Goal: Task Accomplishment & Management: Complete application form

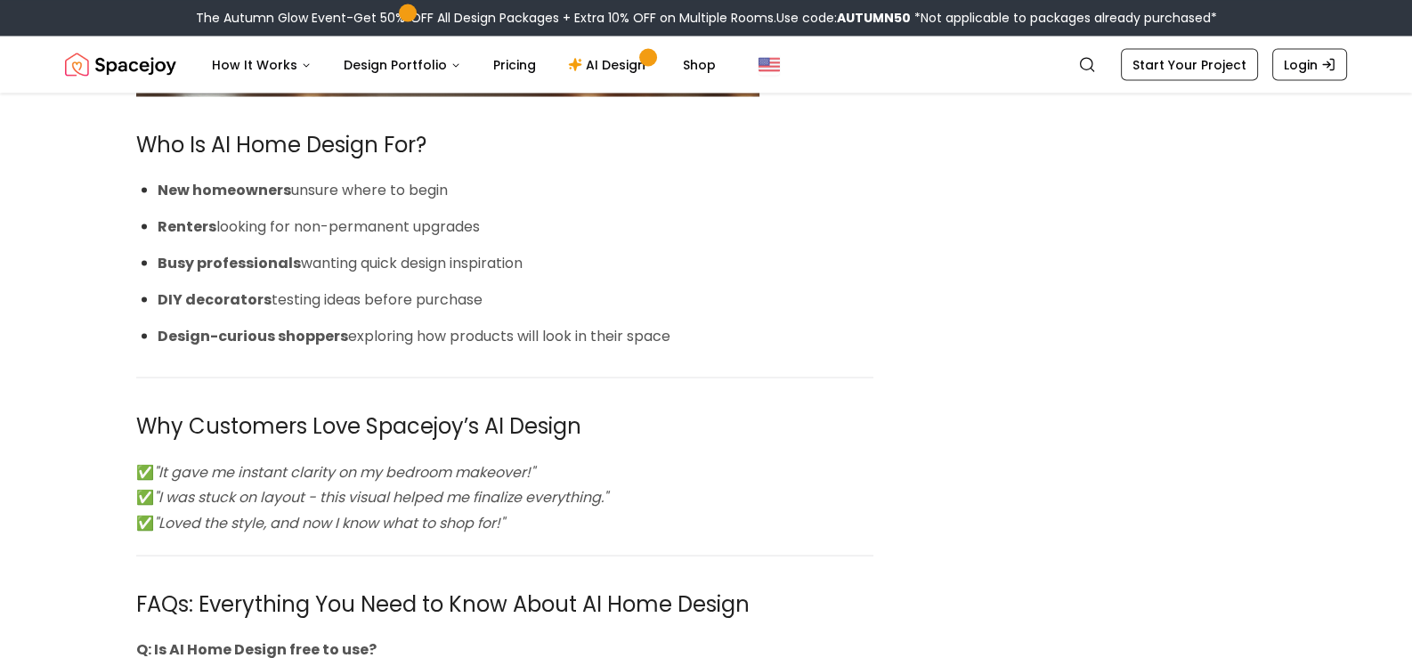
scroll to position [4362, 0]
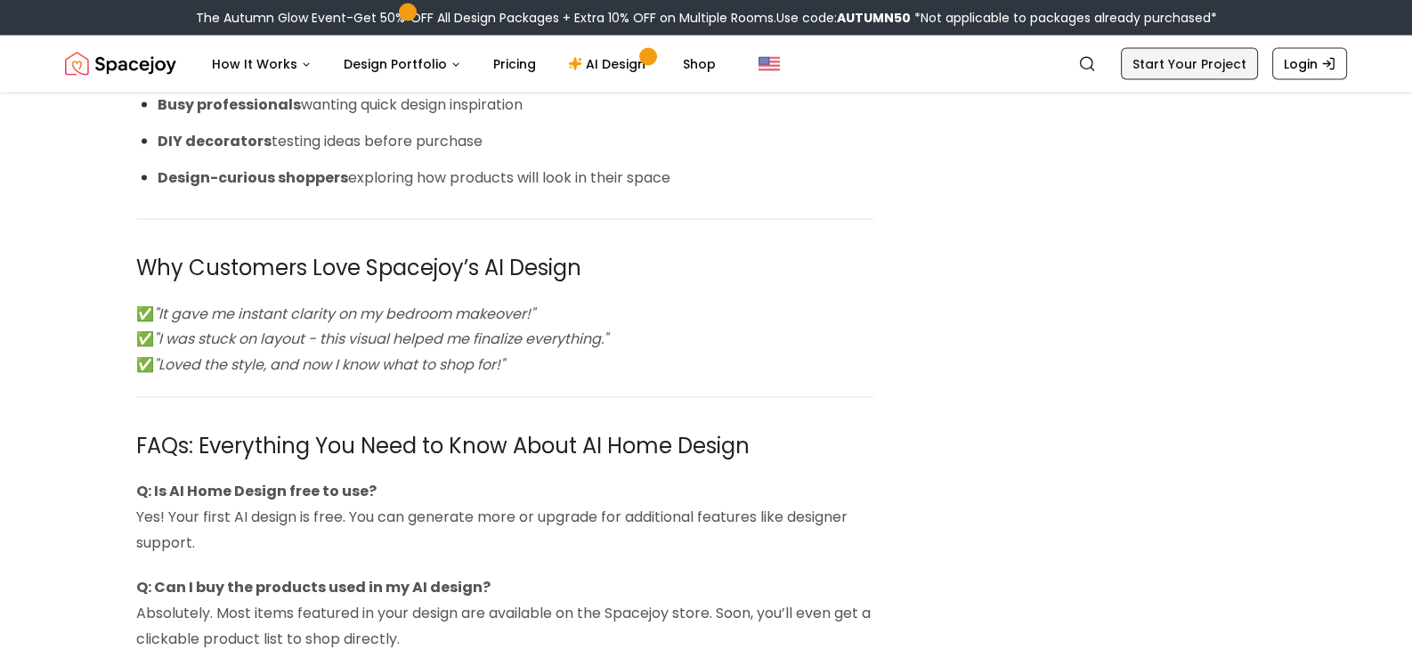
click at [1209, 56] on link "Start Your Project" at bounding box center [1189, 64] width 137 height 32
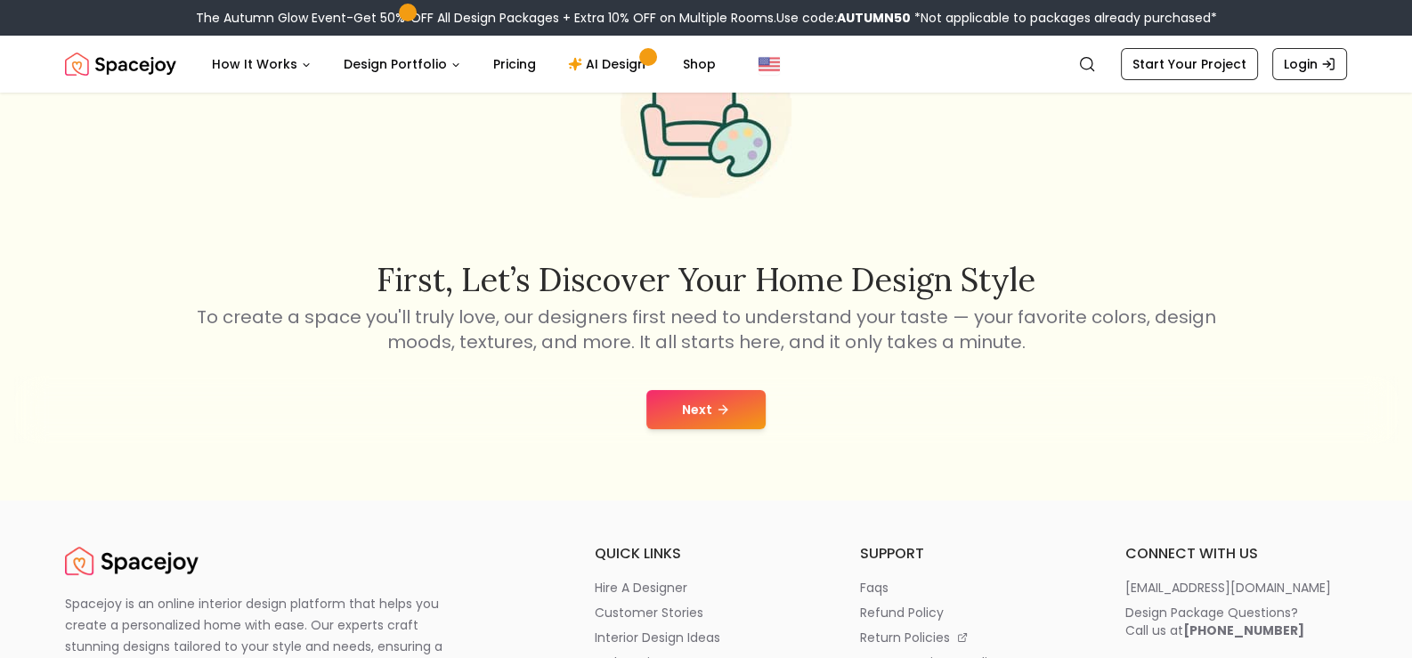
scroll to position [177, 0]
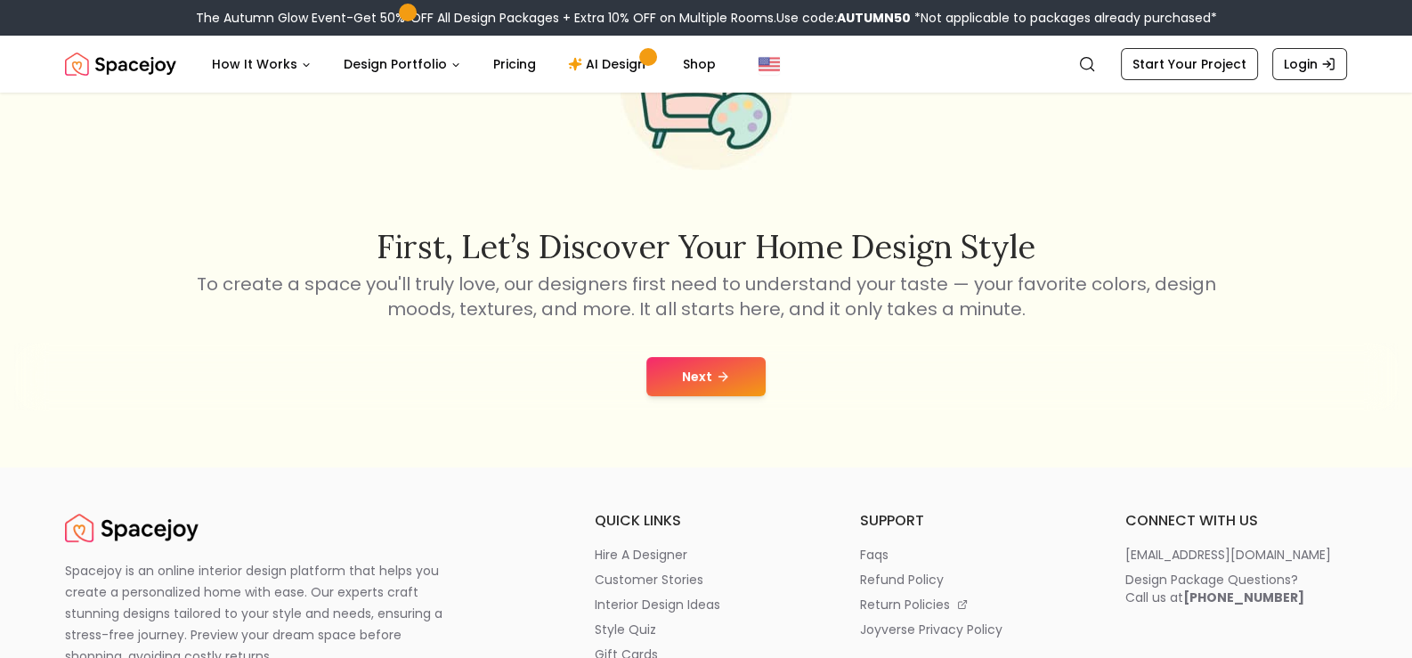
click at [677, 379] on button "Next" at bounding box center [705, 376] width 119 height 39
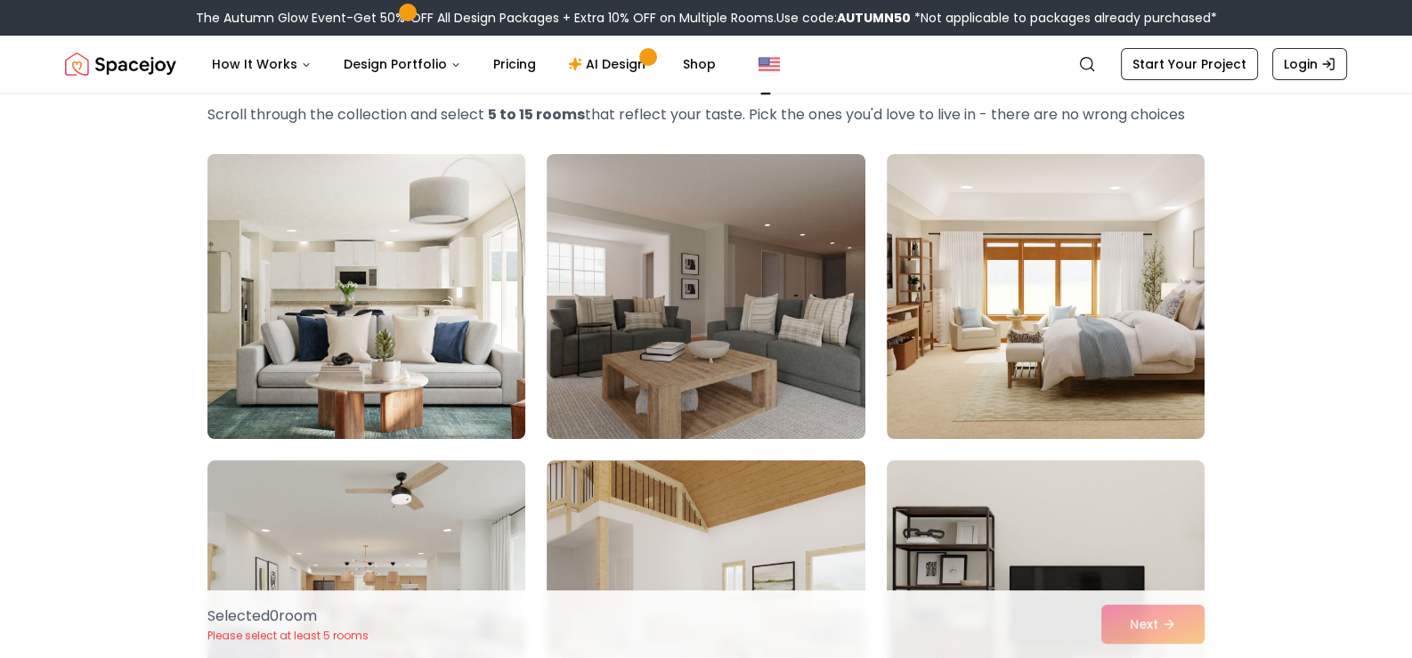
scroll to position [177, 0]
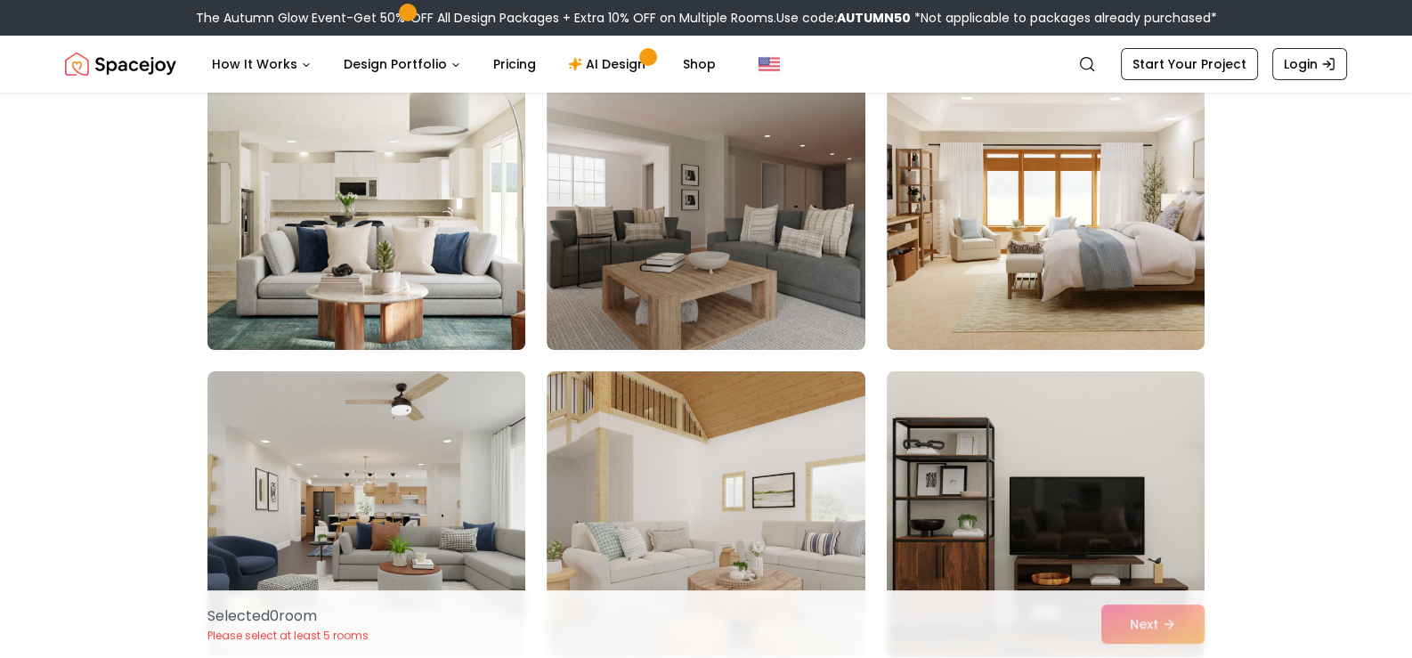
click at [325, 220] on img at bounding box center [366, 207] width 334 height 299
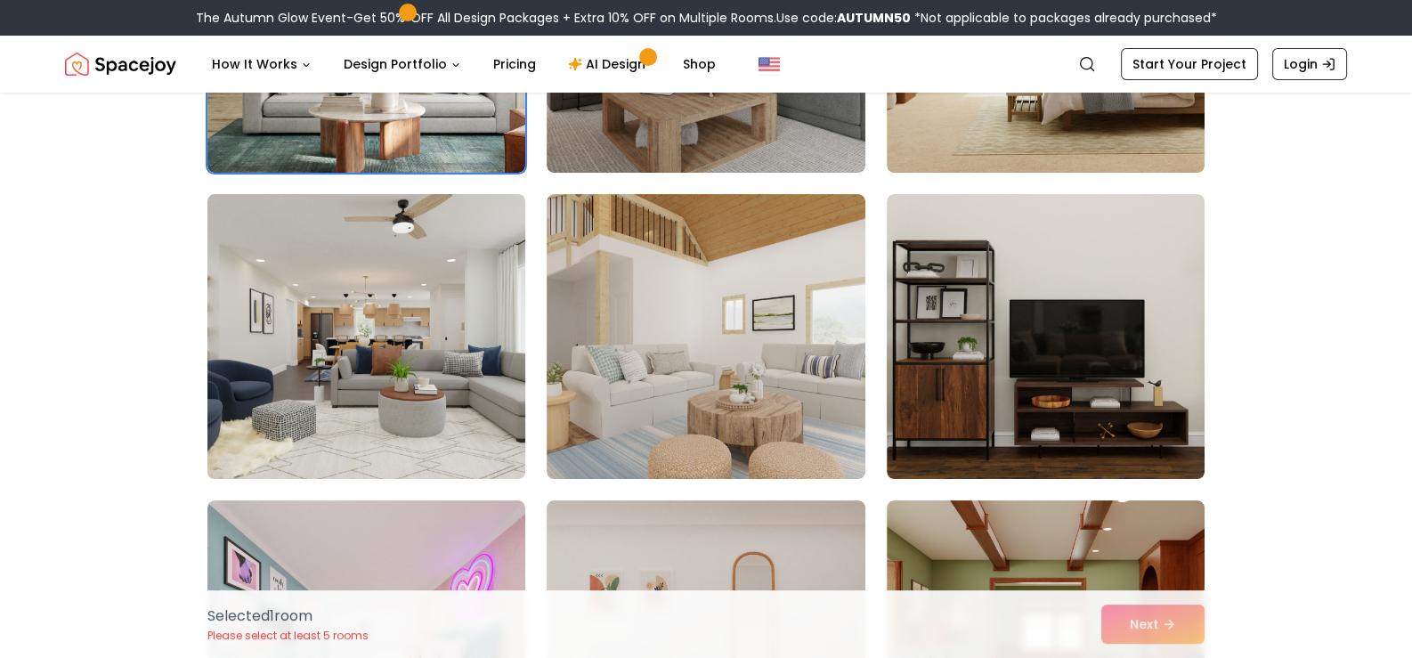
scroll to position [355, 0]
click at [300, 342] on img at bounding box center [366, 335] width 334 height 299
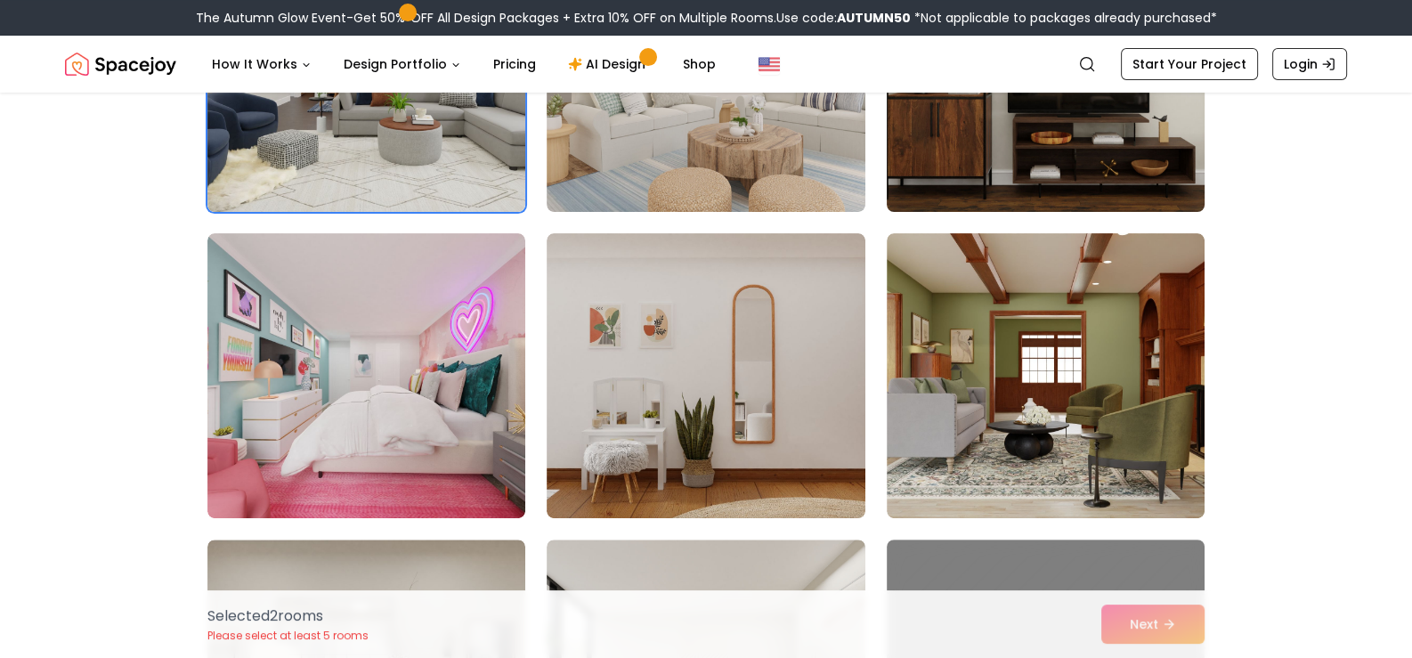
scroll to position [623, 0]
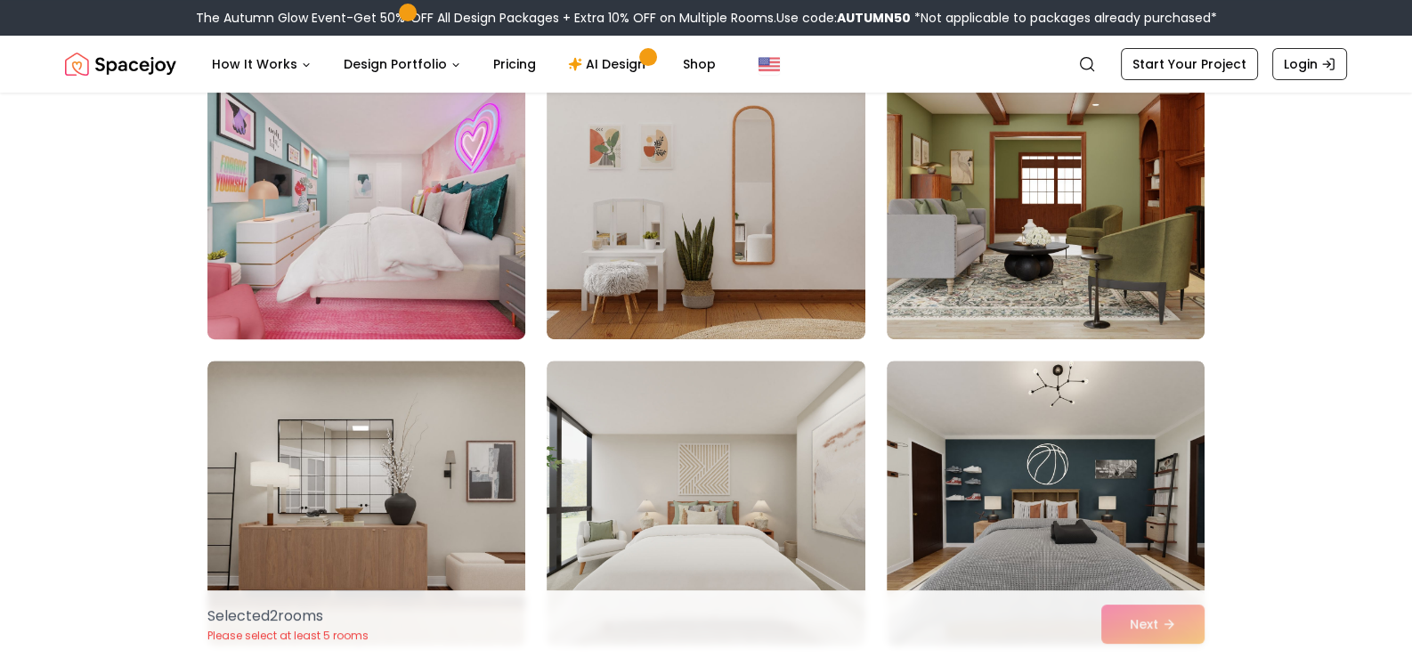
click at [405, 223] on img at bounding box center [366, 196] width 334 height 299
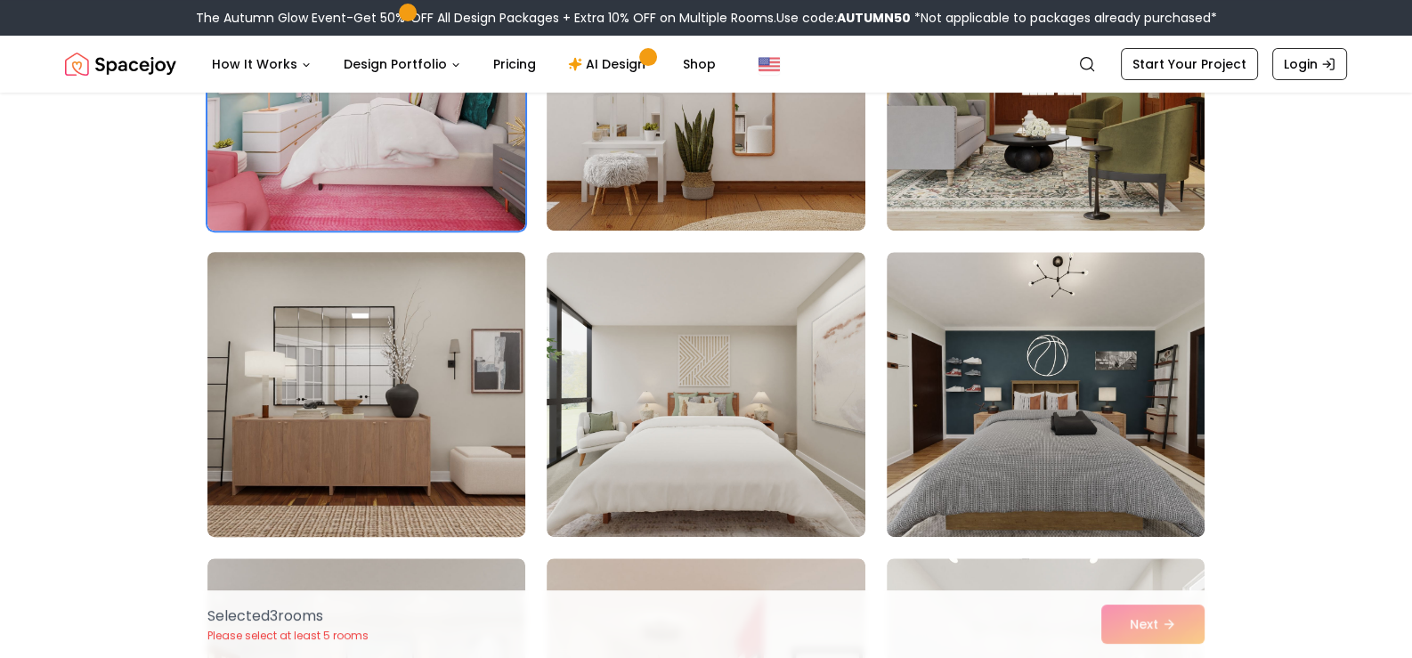
scroll to position [1068, 0]
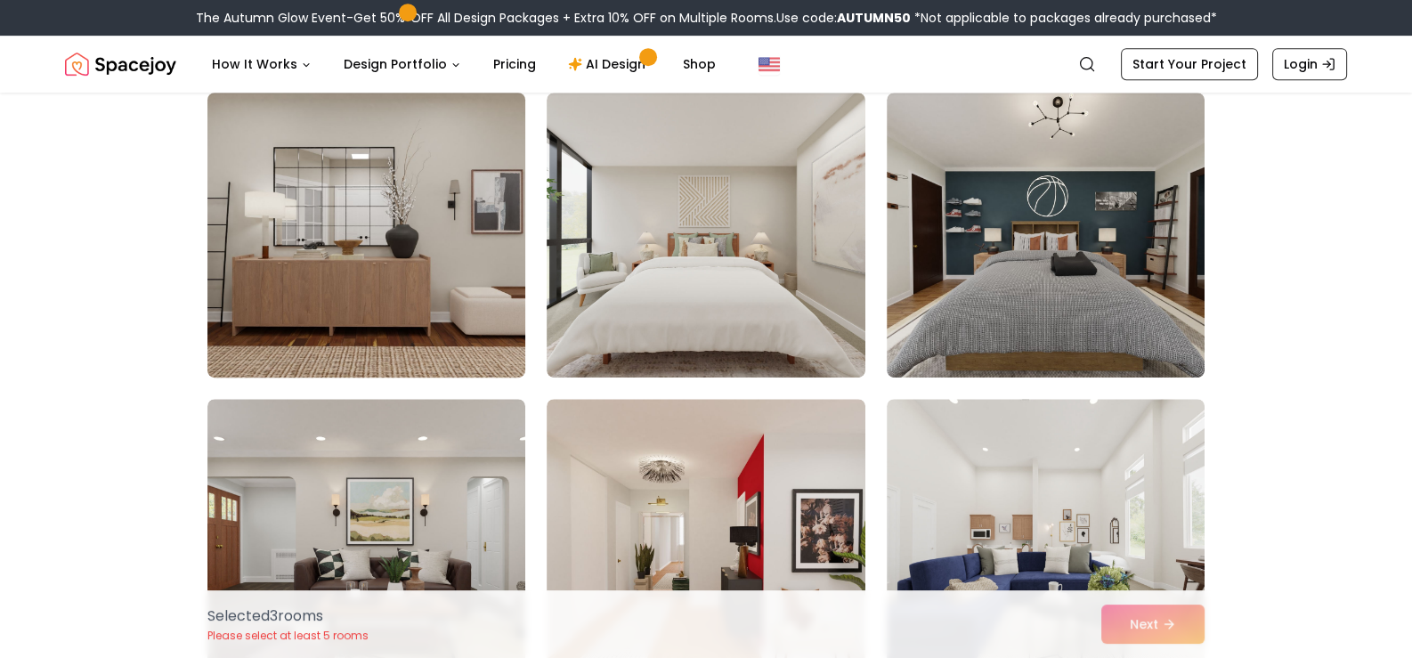
click at [392, 298] on img at bounding box center [366, 234] width 334 height 299
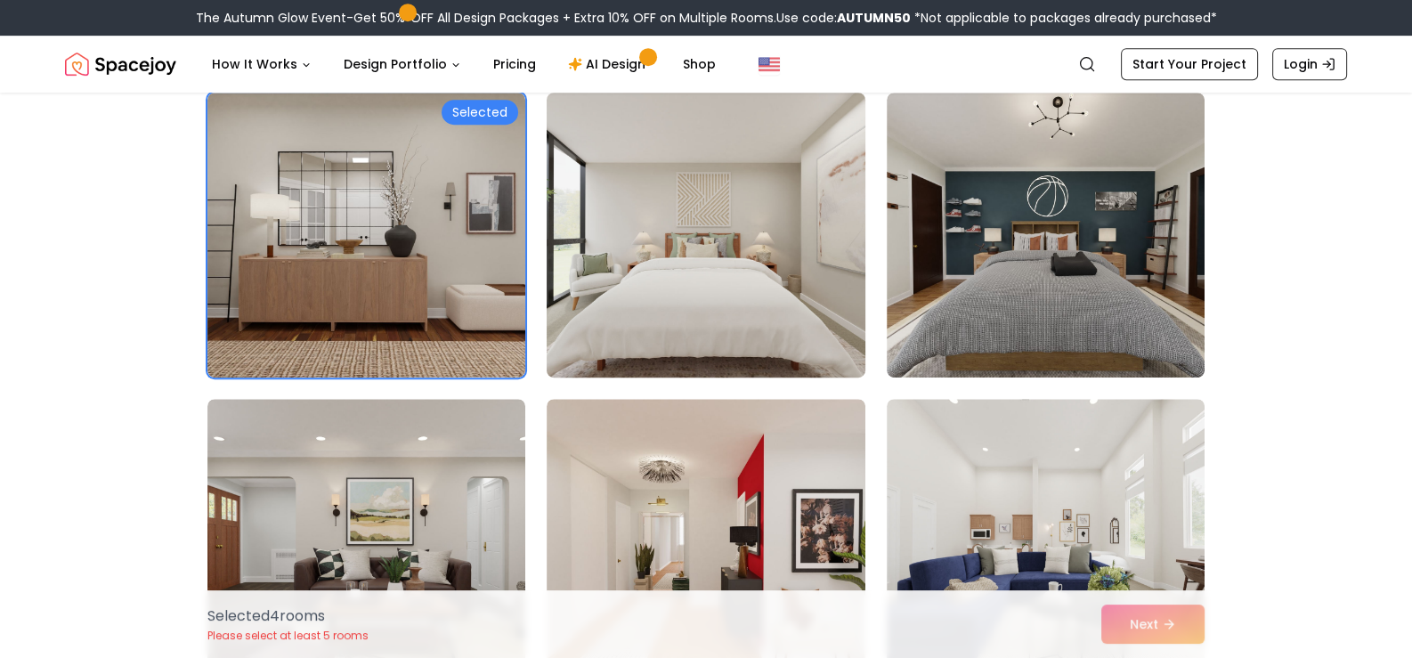
click at [723, 306] on img at bounding box center [706, 234] width 334 height 299
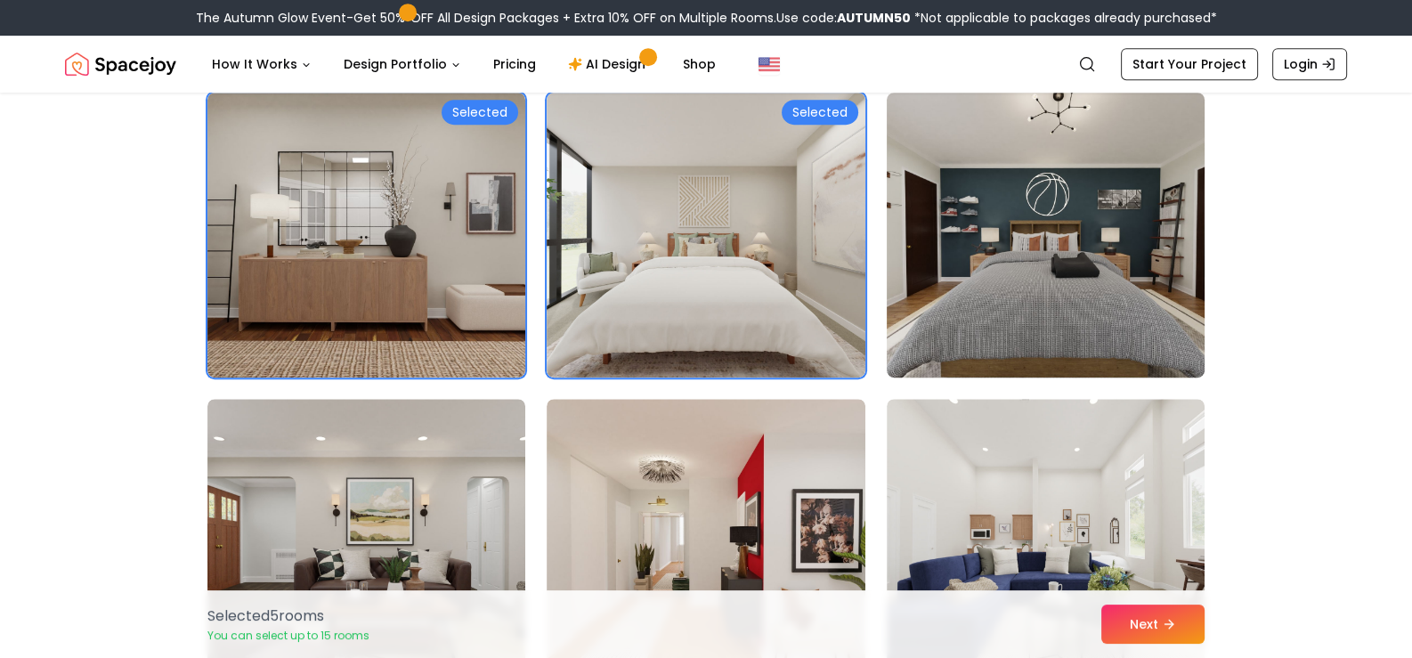
click at [1078, 279] on img at bounding box center [1046, 234] width 334 height 299
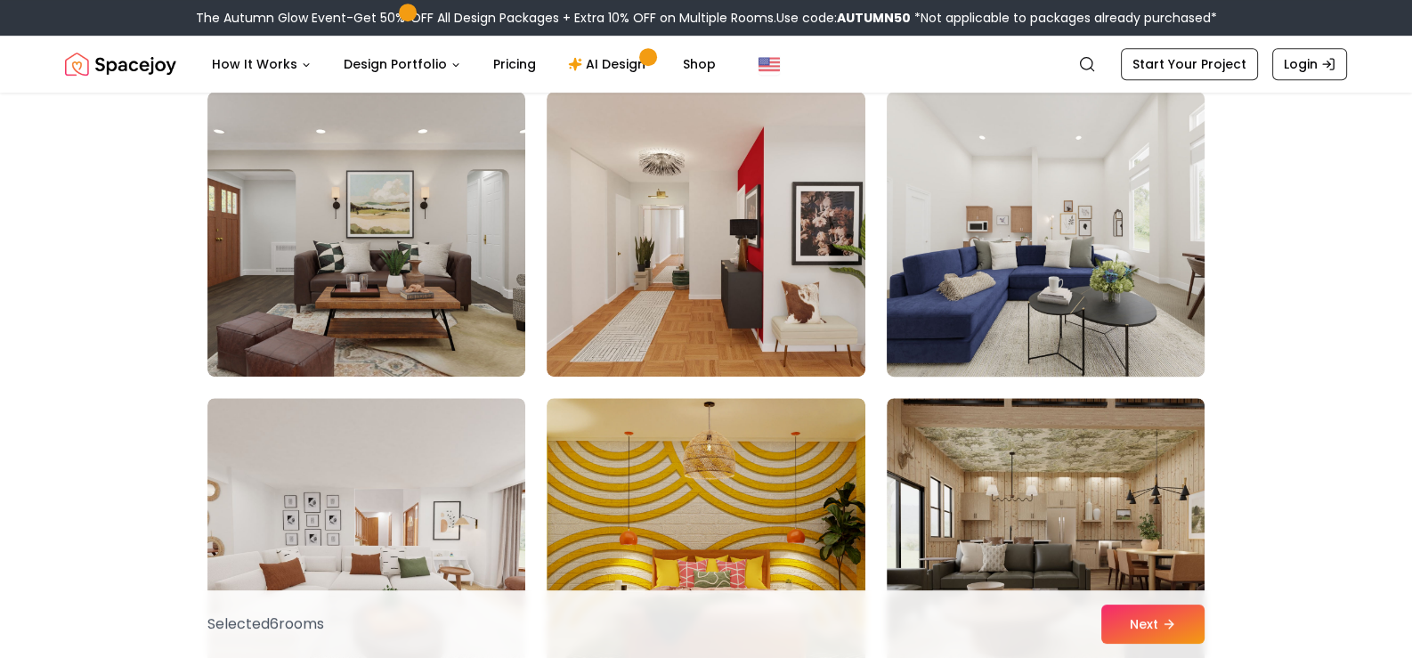
scroll to position [1423, 0]
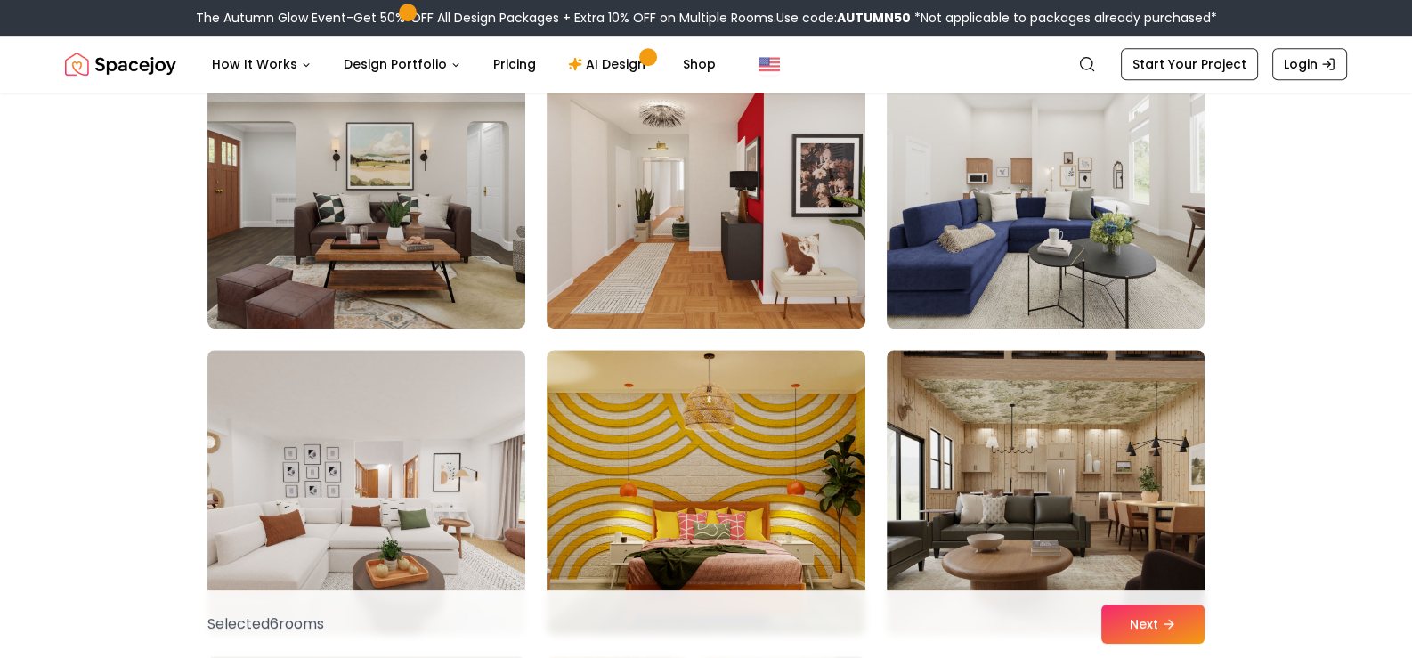
click at [1076, 233] on img at bounding box center [1046, 185] width 334 height 299
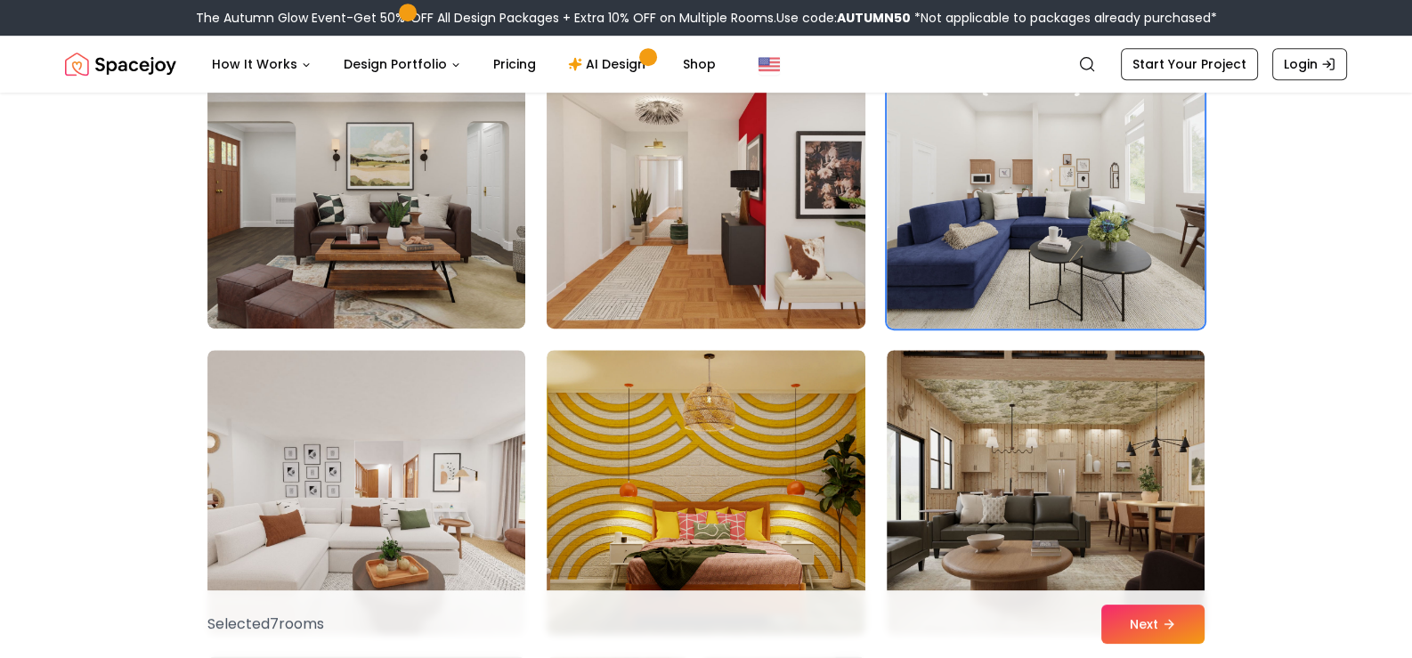
click at [762, 246] on img at bounding box center [706, 185] width 334 height 299
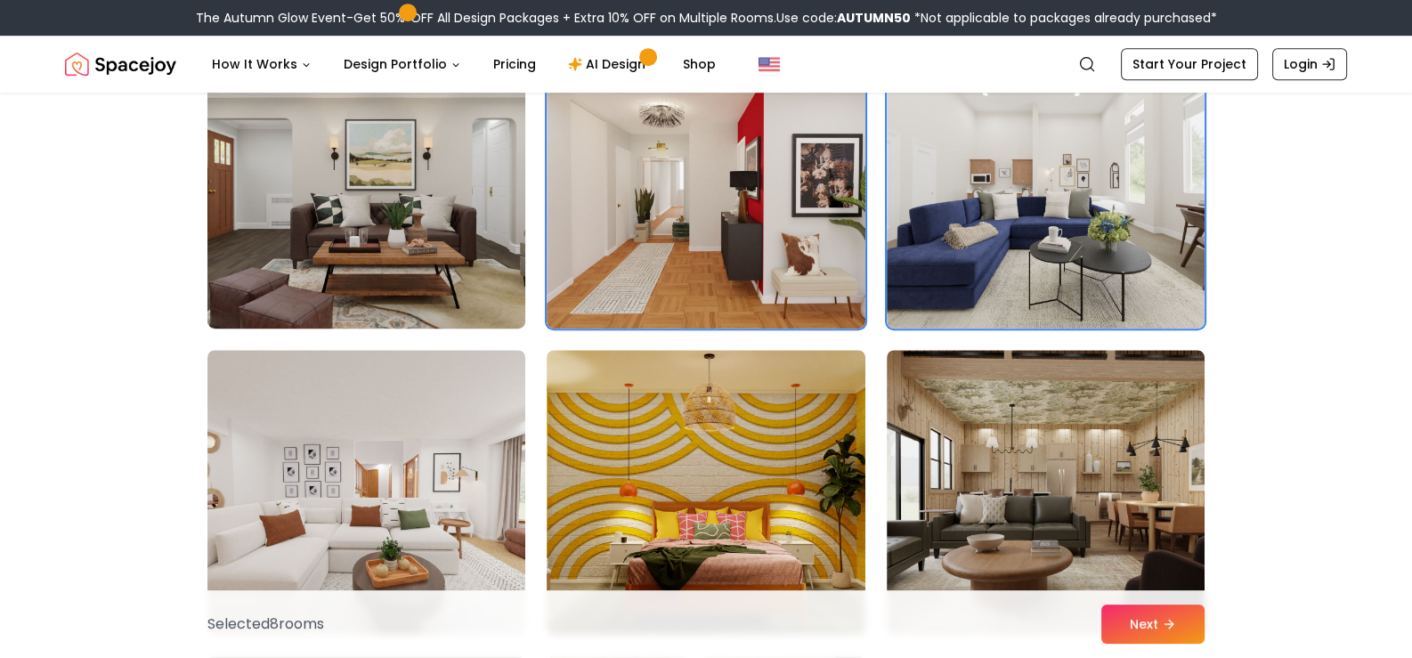
click at [304, 229] on img at bounding box center [366, 185] width 334 height 299
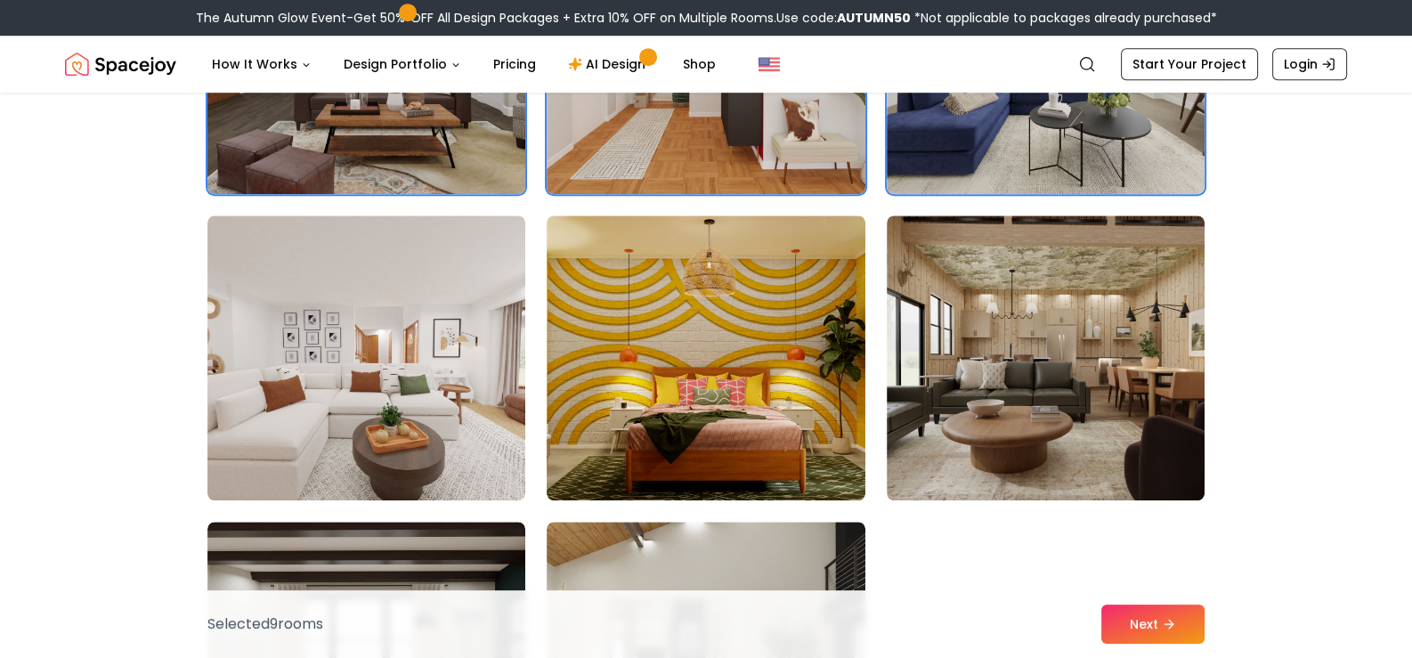
scroll to position [1690, 0]
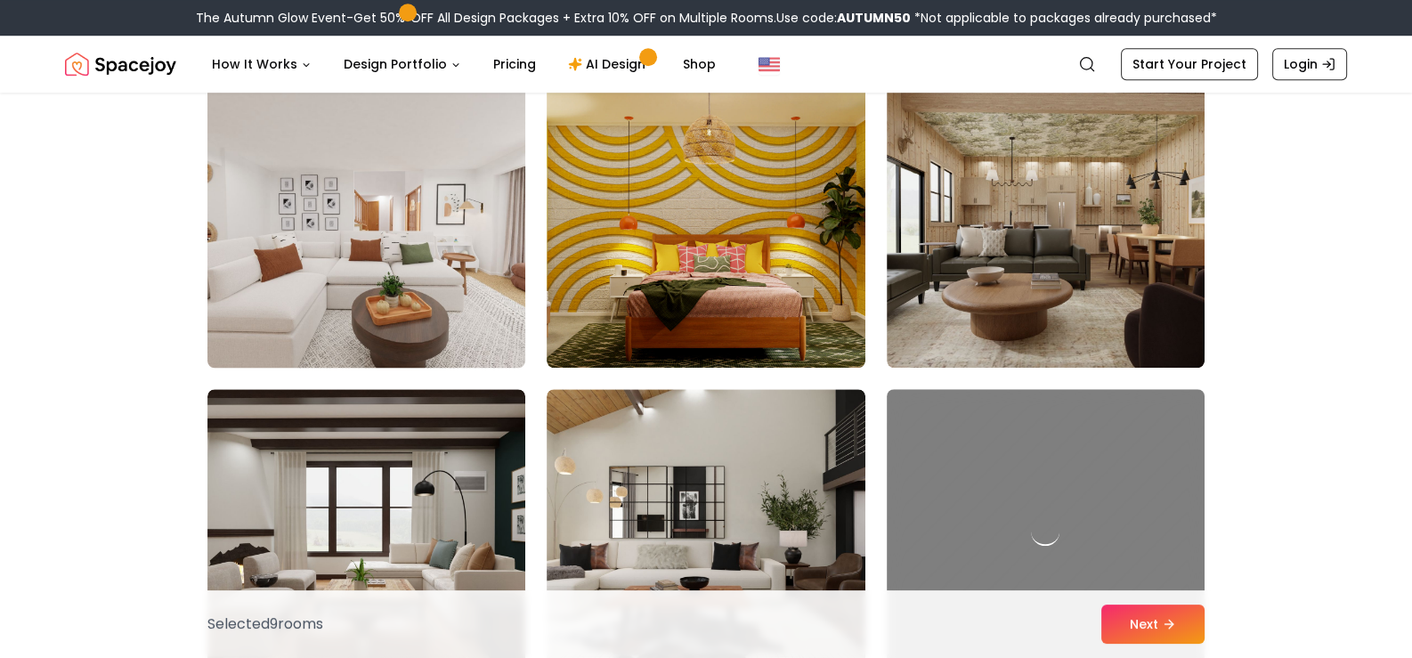
click at [390, 284] on img at bounding box center [366, 225] width 334 height 299
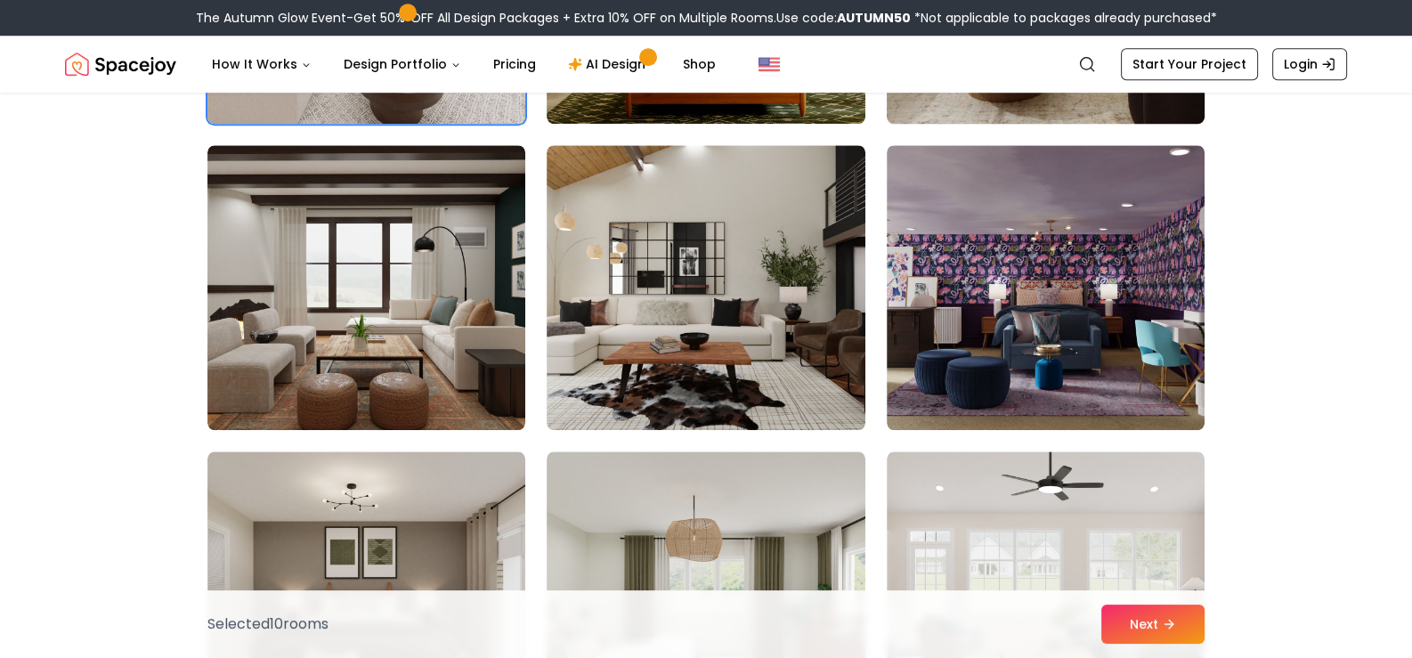
scroll to position [1958, 0]
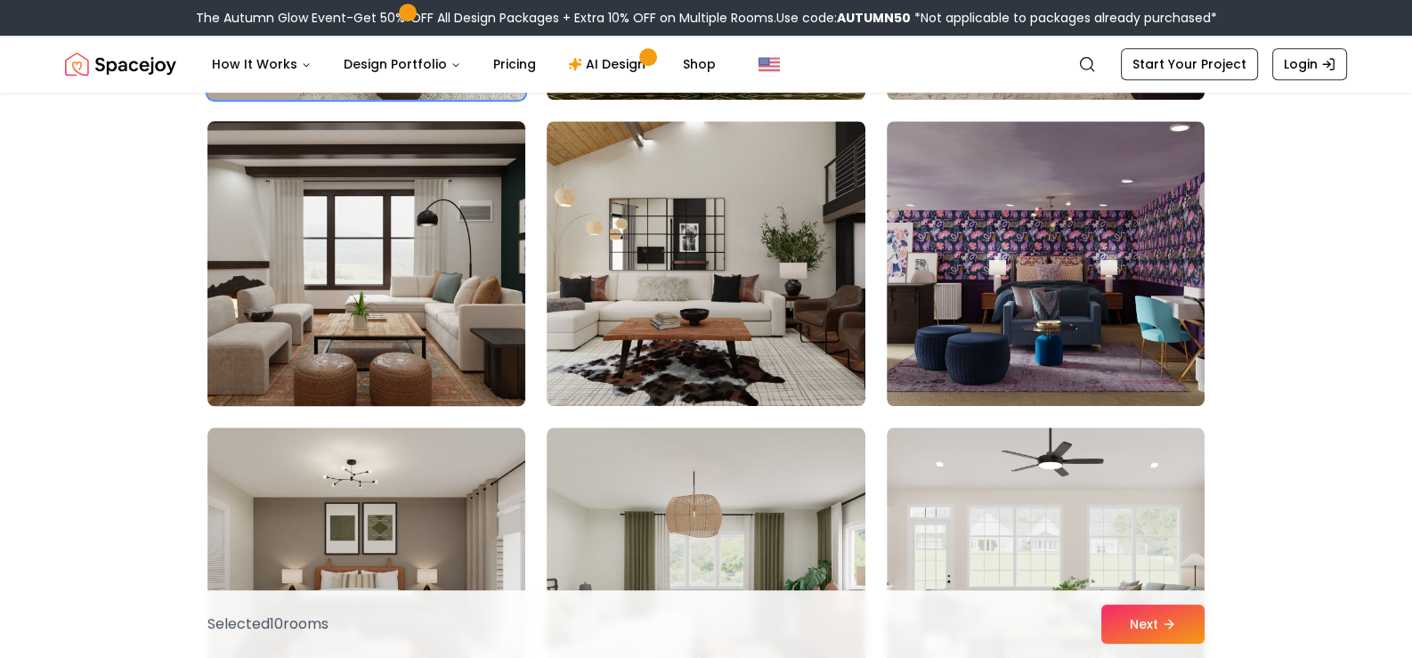
click at [360, 296] on img at bounding box center [366, 263] width 334 height 299
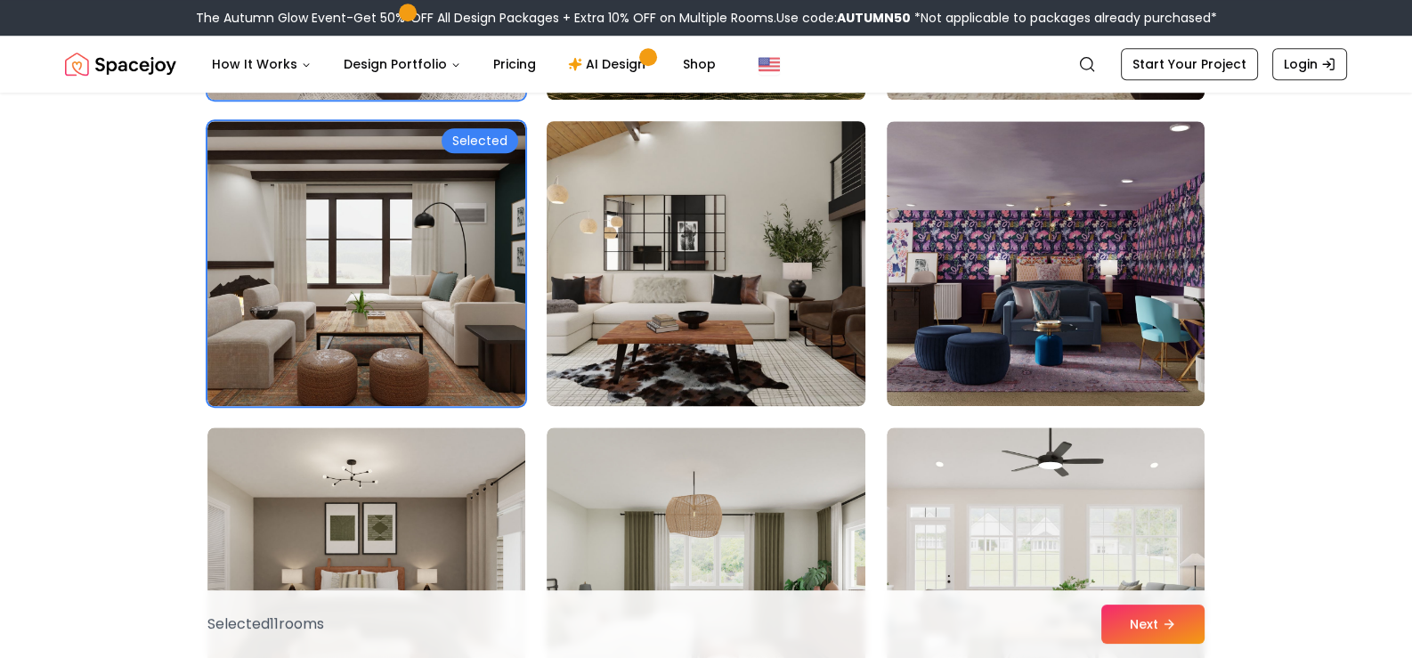
scroll to position [2314, 0]
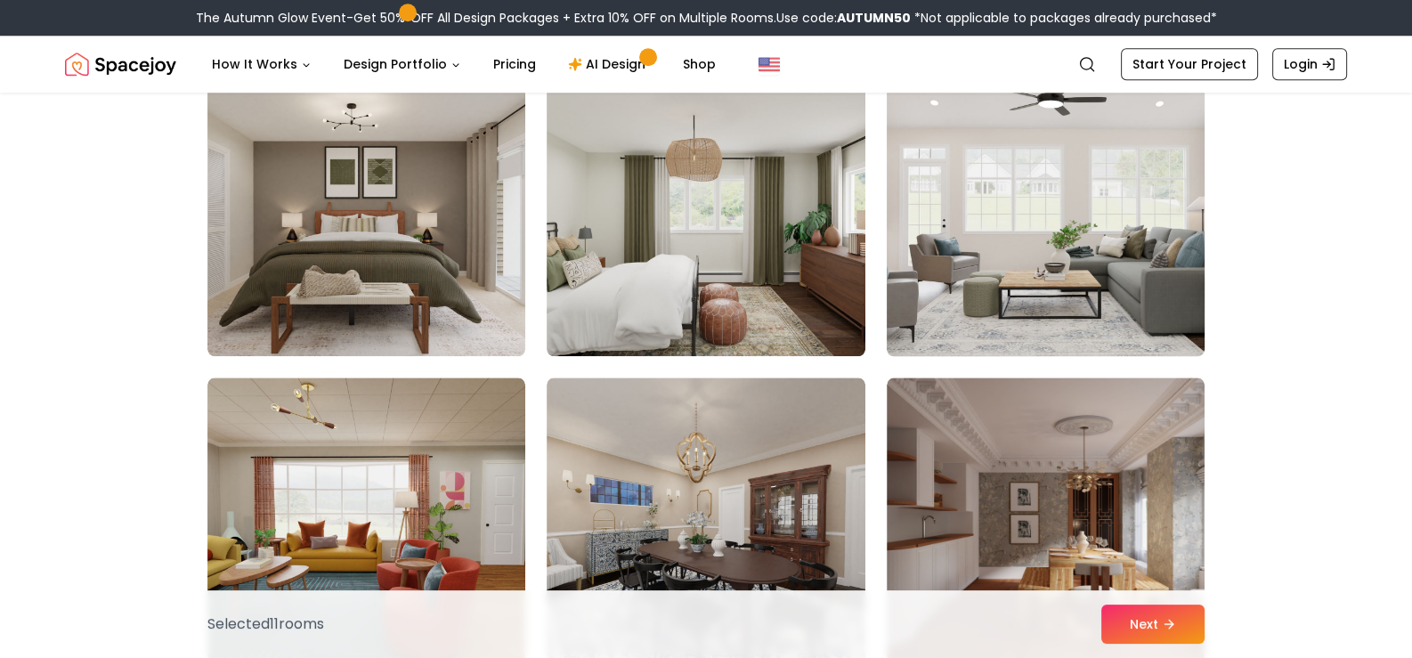
click at [1019, 253] on img at bounding box center [1046, 213] width 334 height 299
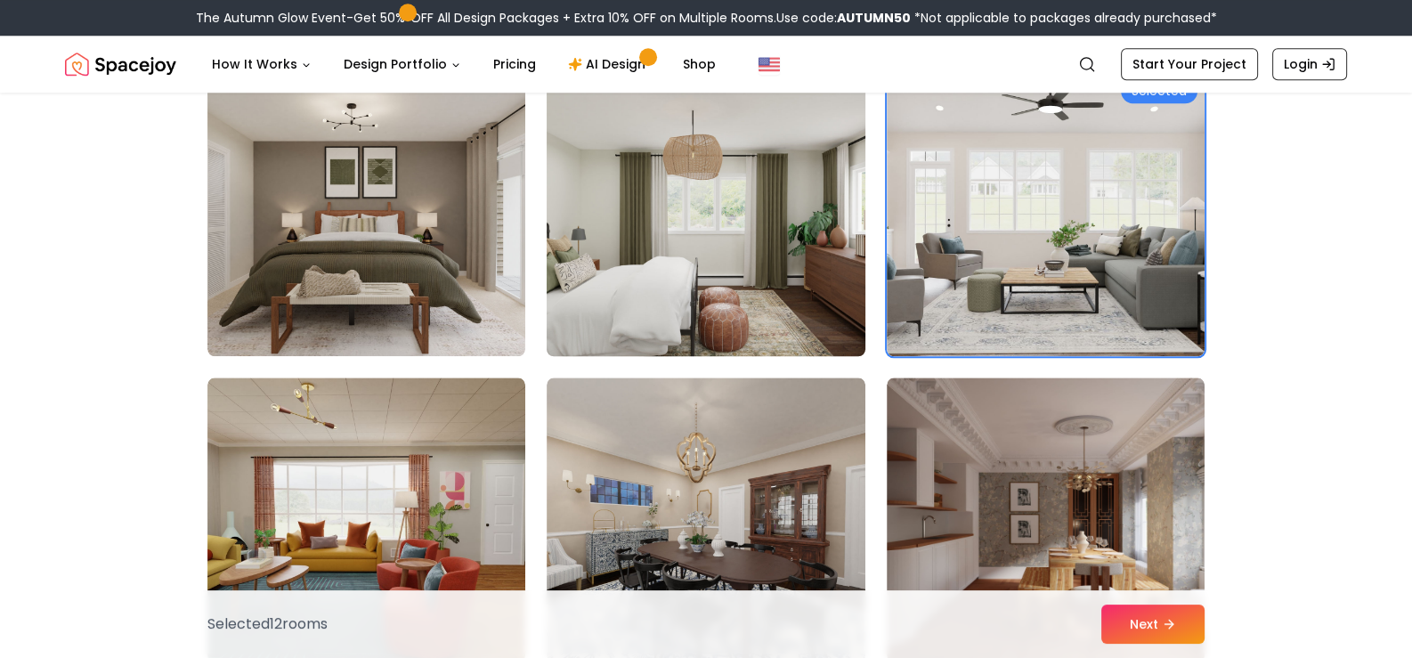
click at [775, 264] on img at bounding box center [706, 213] width 334 height 299
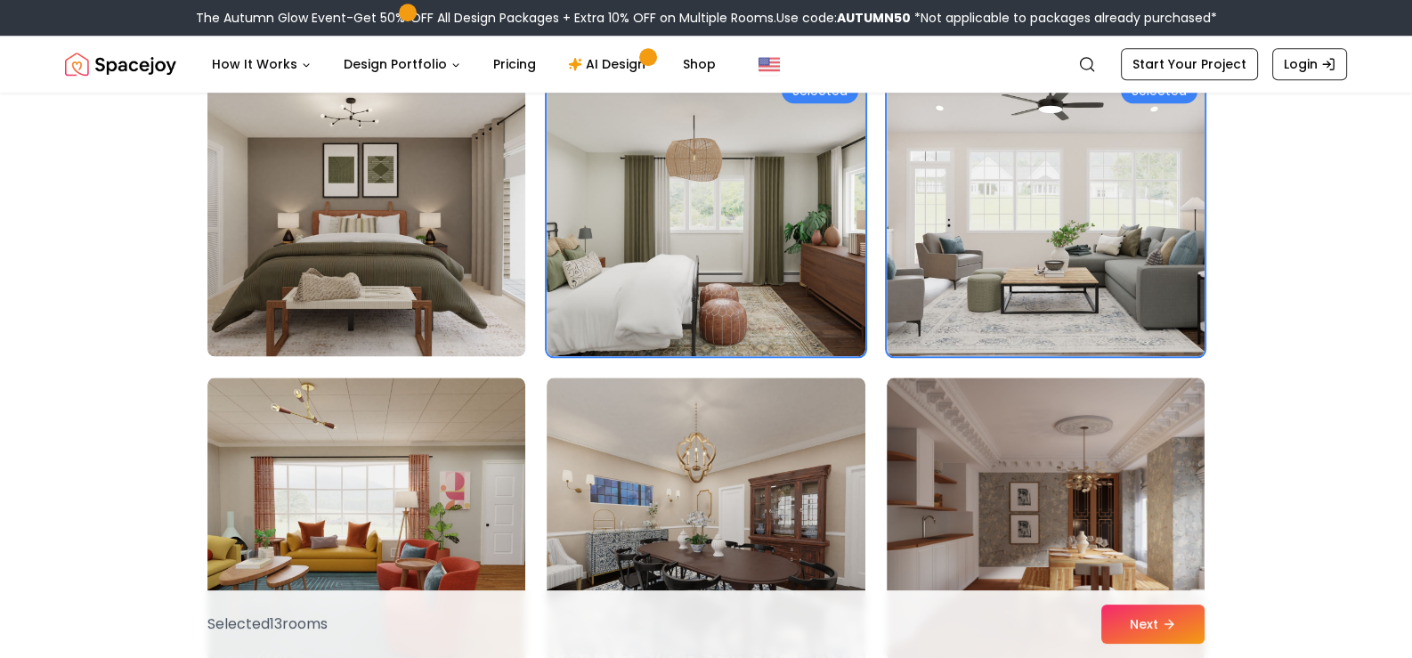
click at [343, 231] on img at bounding box center [366, 213] width 334 height 299
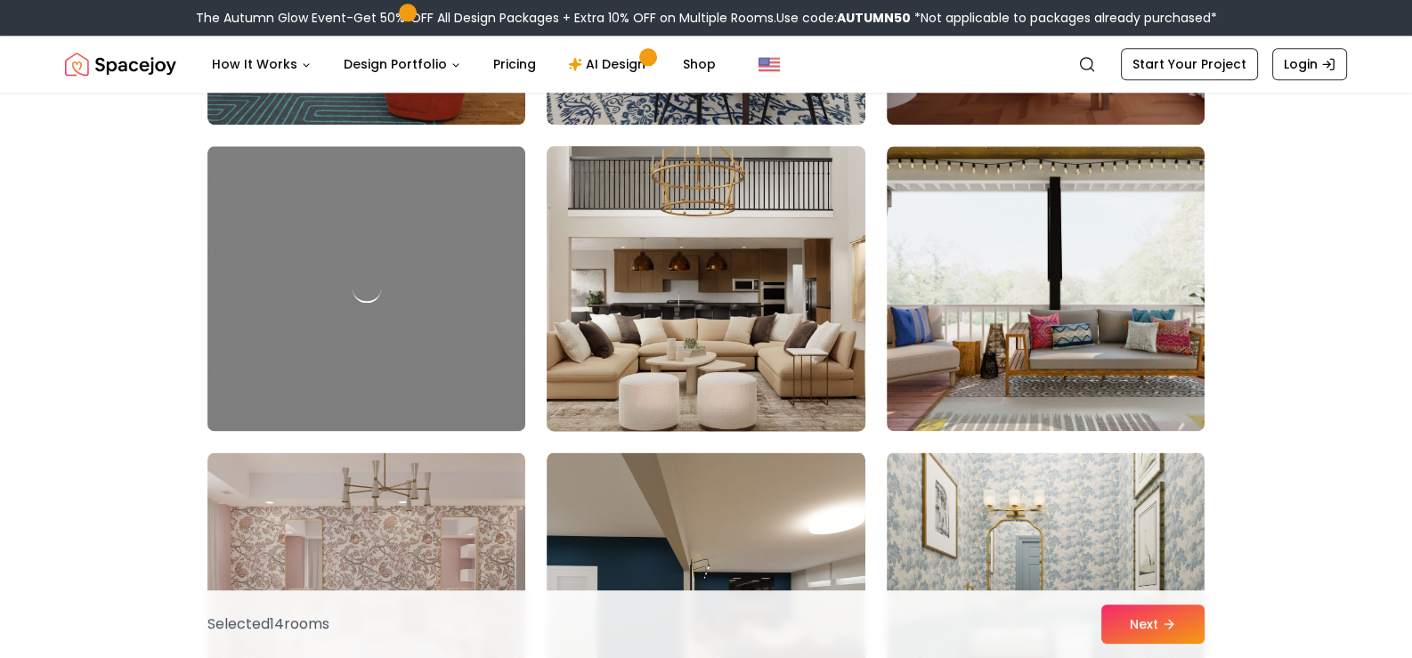
scroll to position [2847, 0]
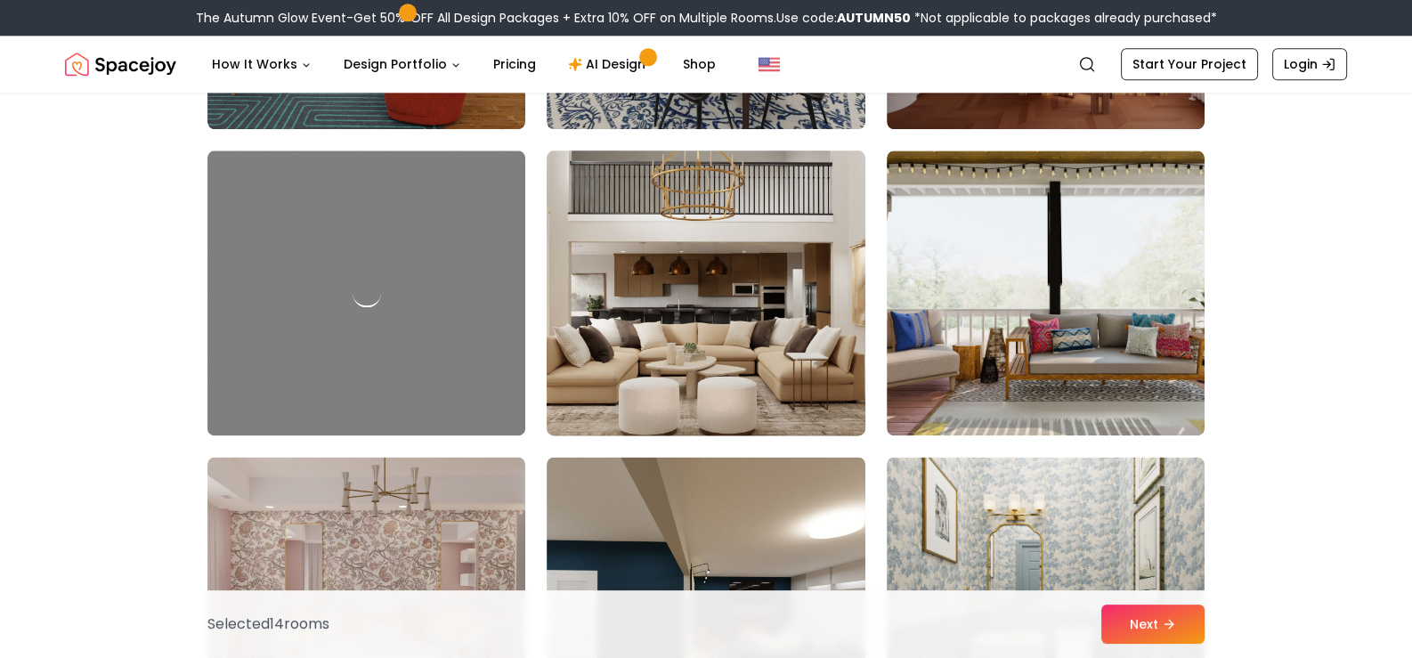
click at [699, 326] on img at bounding box center [706, 292] width 334 height 299
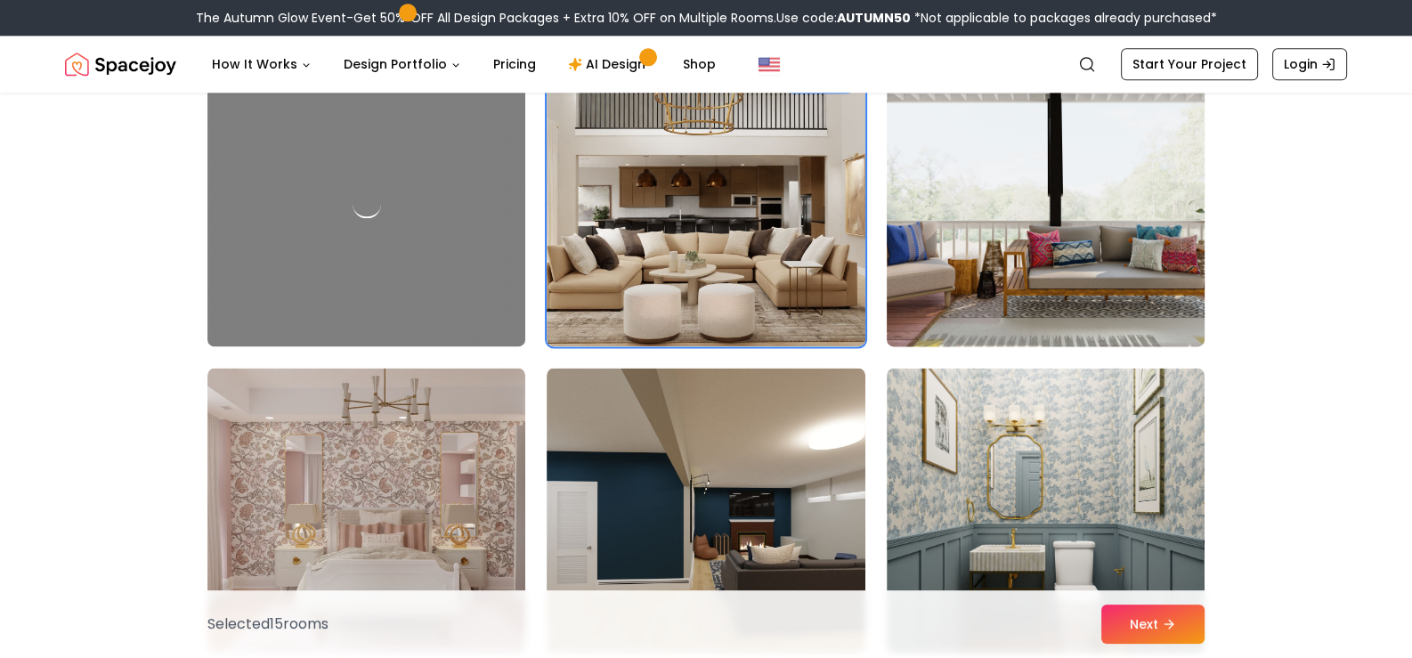
click at [1064, 222] on img at bounding box center [1046, 203] width 334 height 299
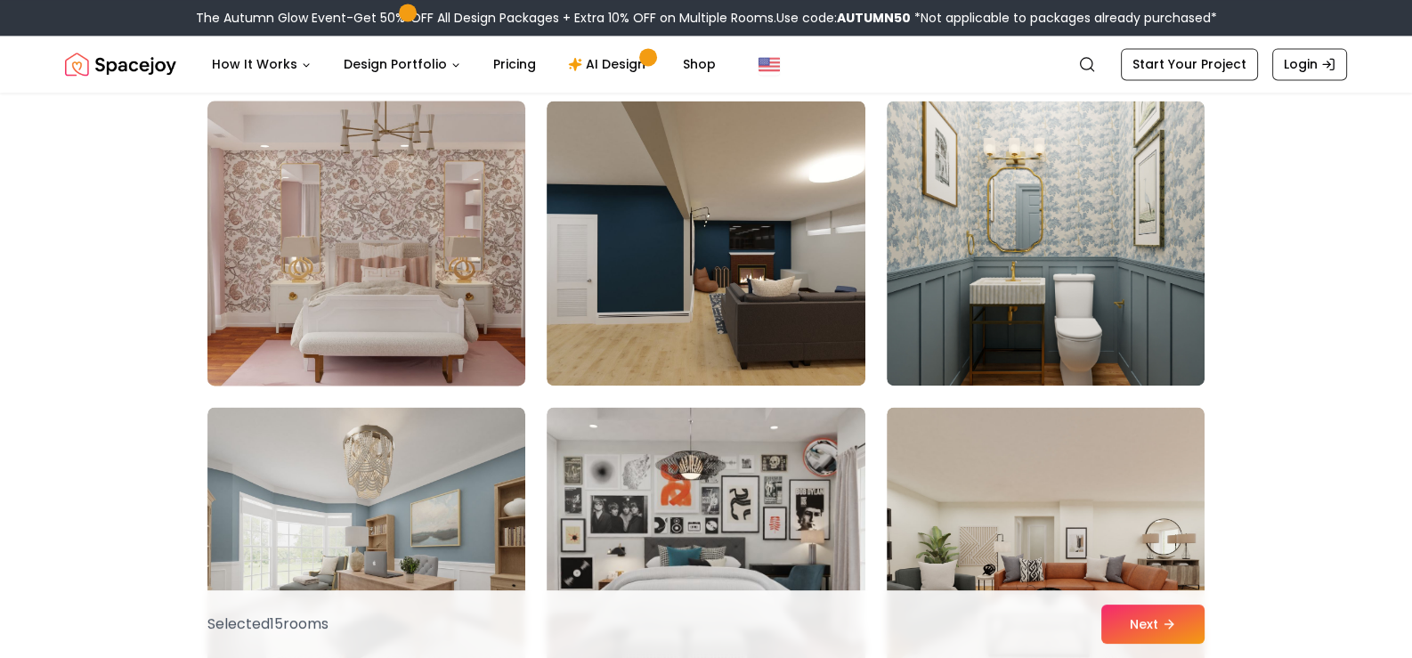
click at [418, 266] on img at bounding box center [366, 242] width 334 height 299
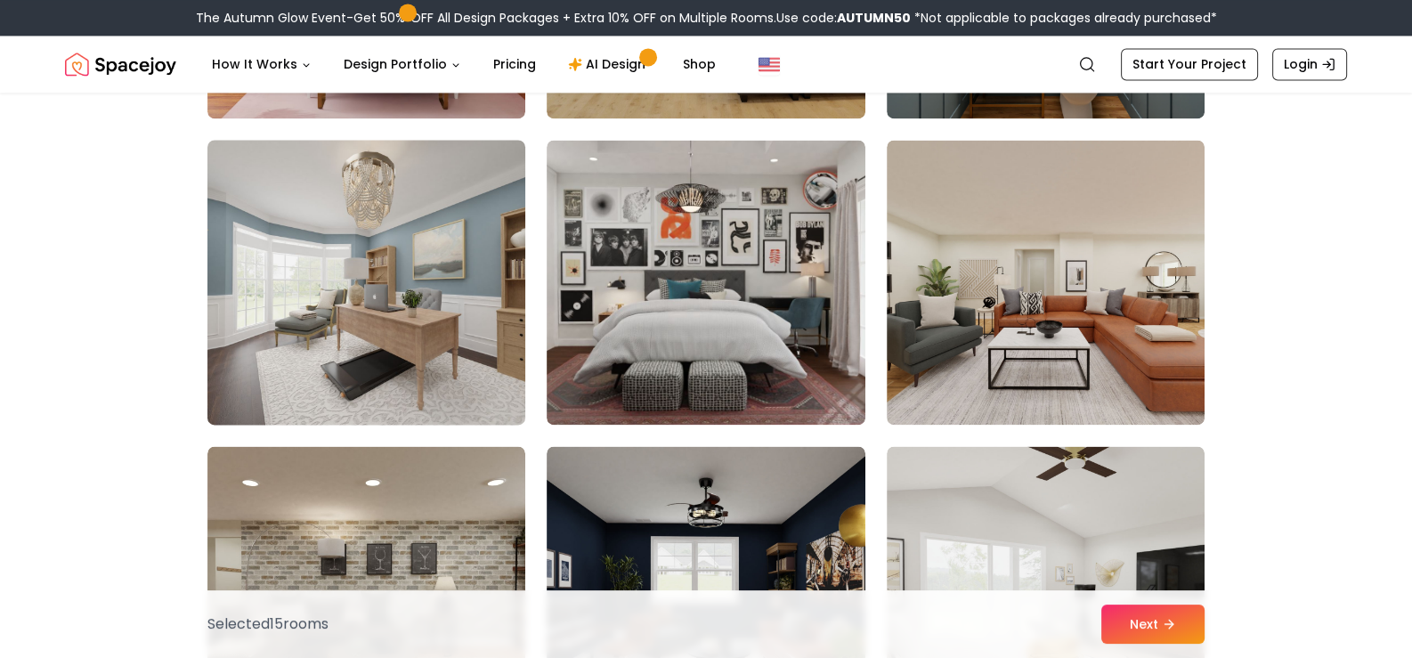
click at [418, 279] on img at bounding box center [366, 282] width 334 height 299
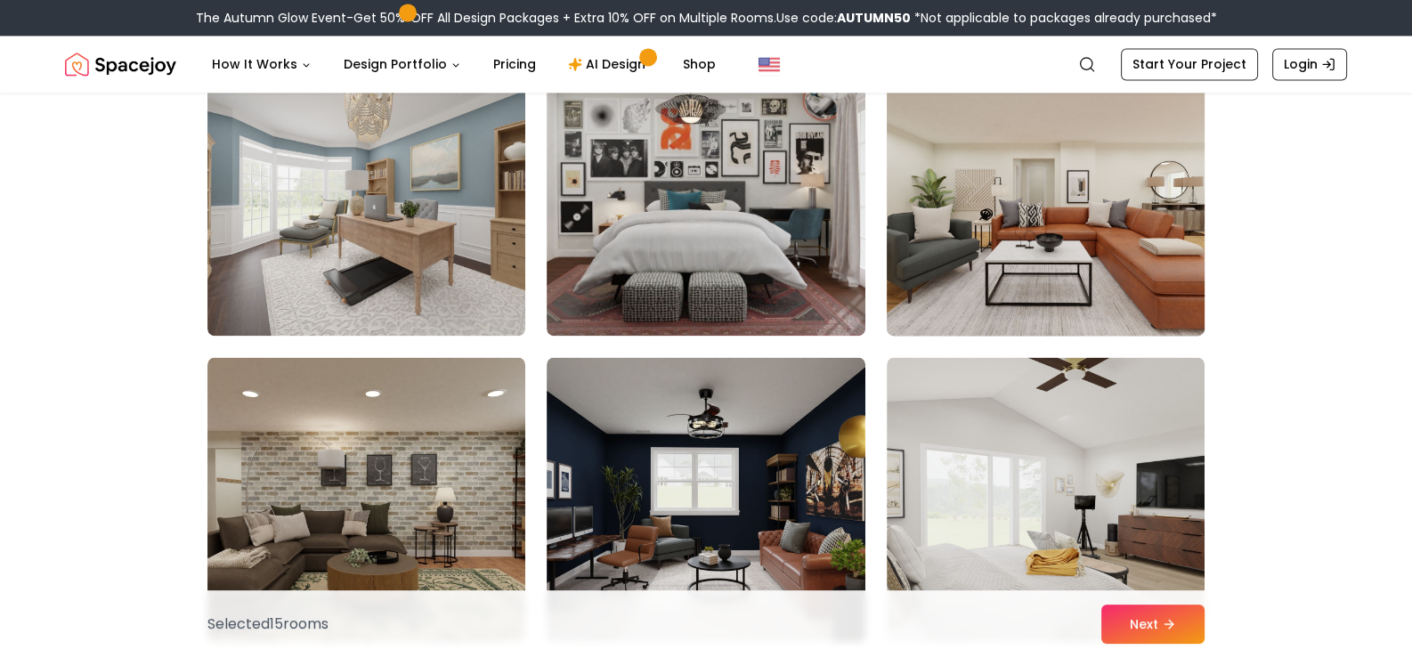
scroll to position [3738, 0]
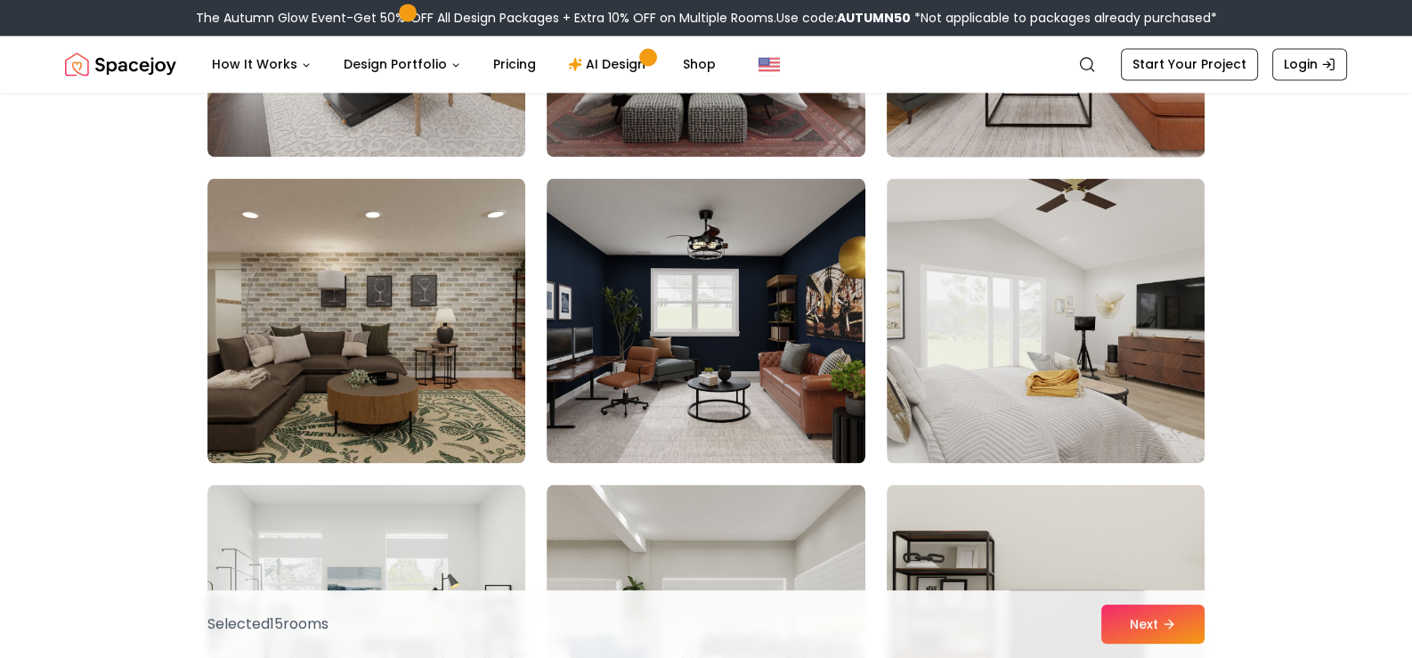
click at [1050, 128] on img at bounding box center [1046, 14] width 334 height 299
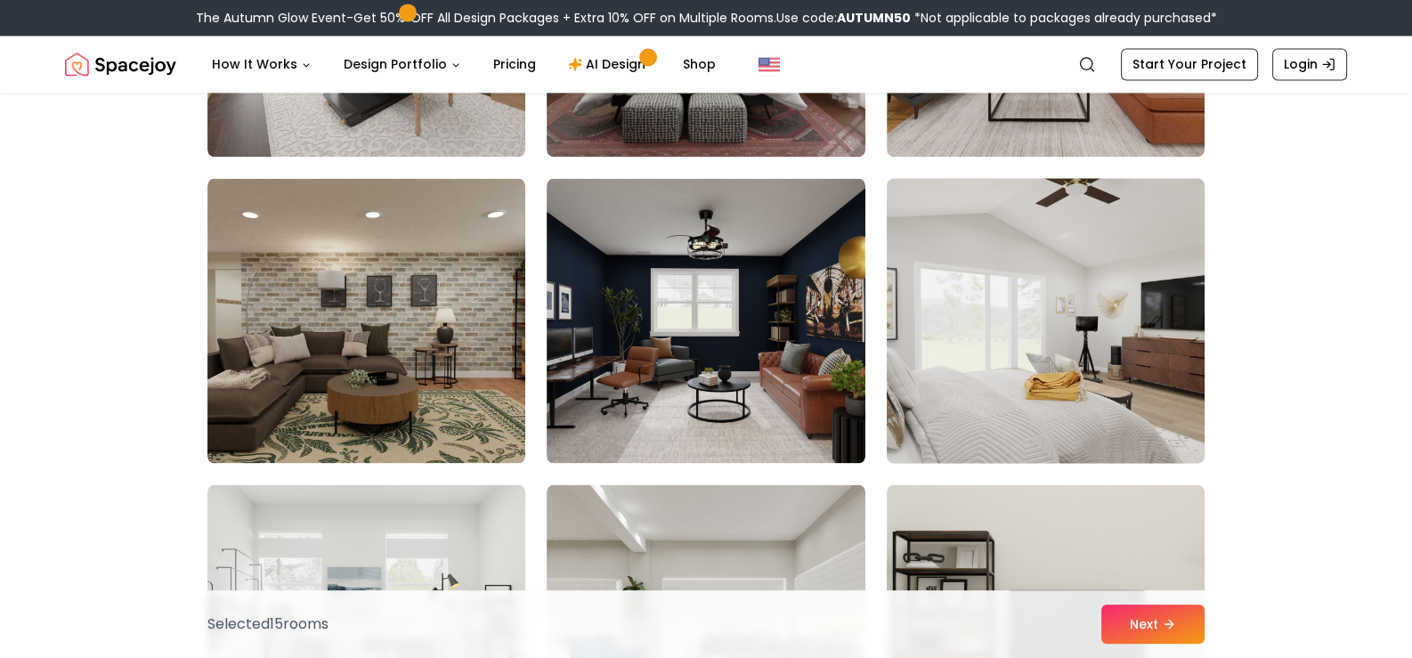
click at [1072, 275] on img at bounding box center [1046, 320] width 334 height 299
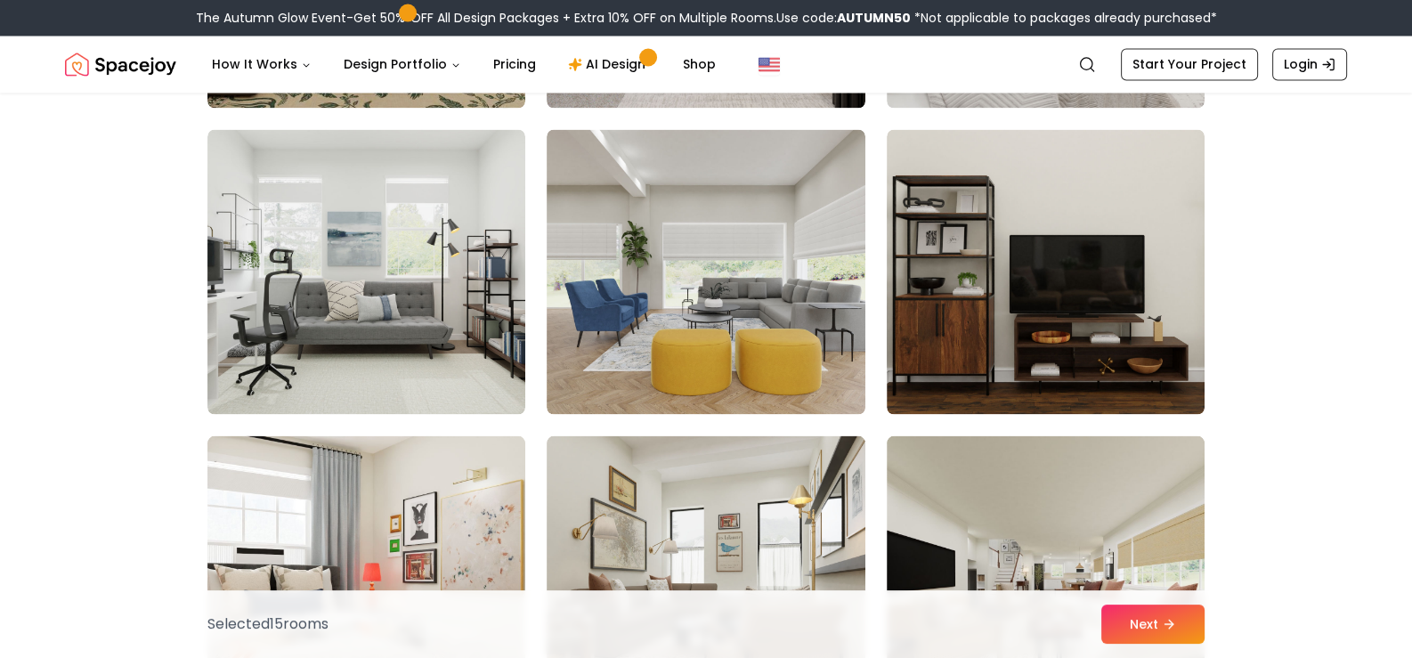
scroll to position [4094, 0]
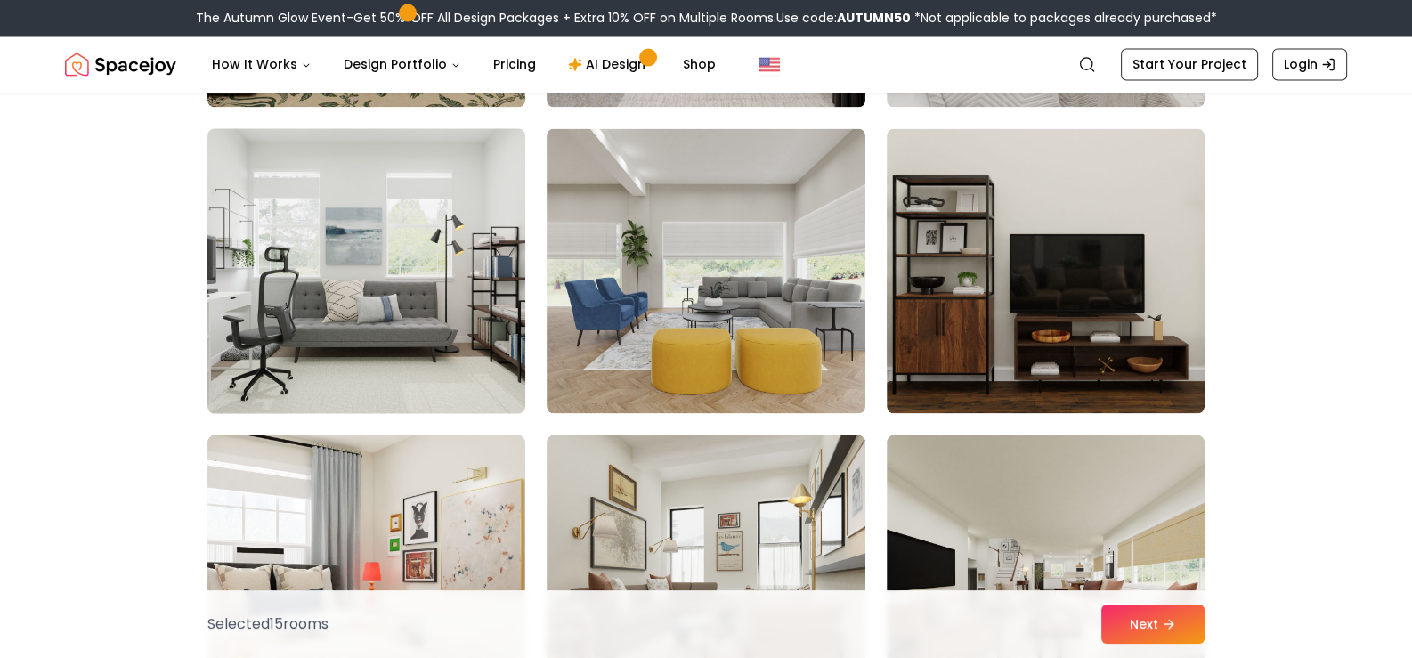
click at [397, 288] on img at bounding box center [366, 270] width 334 height 299
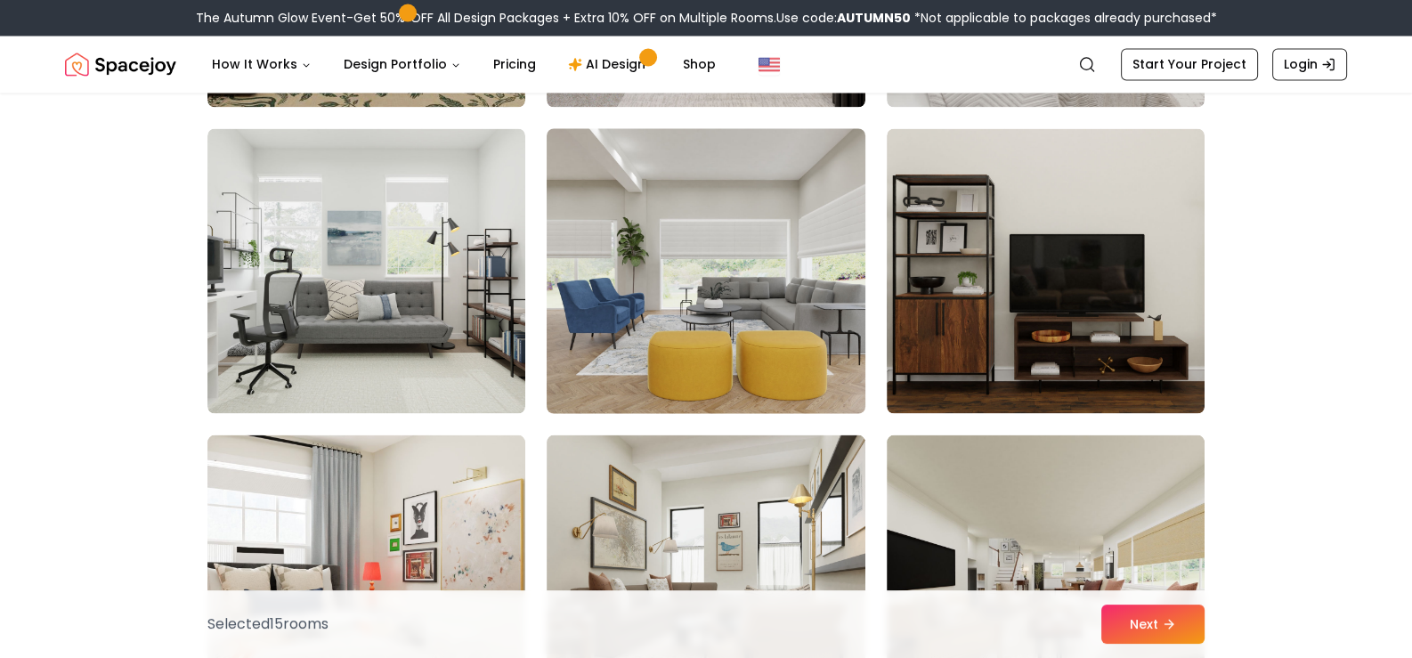
click at [676, 279] on img at bounding box center [706, 270] width 334 height 299
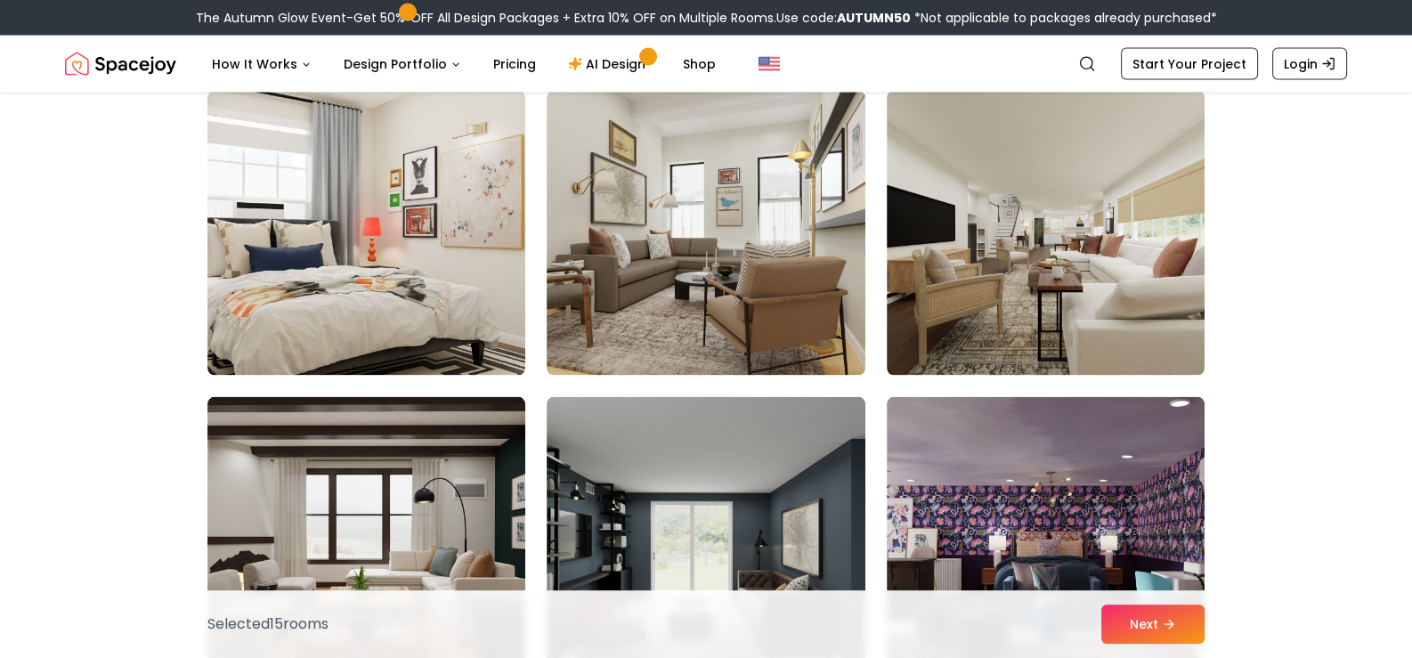
scroll to position [4451, 0]
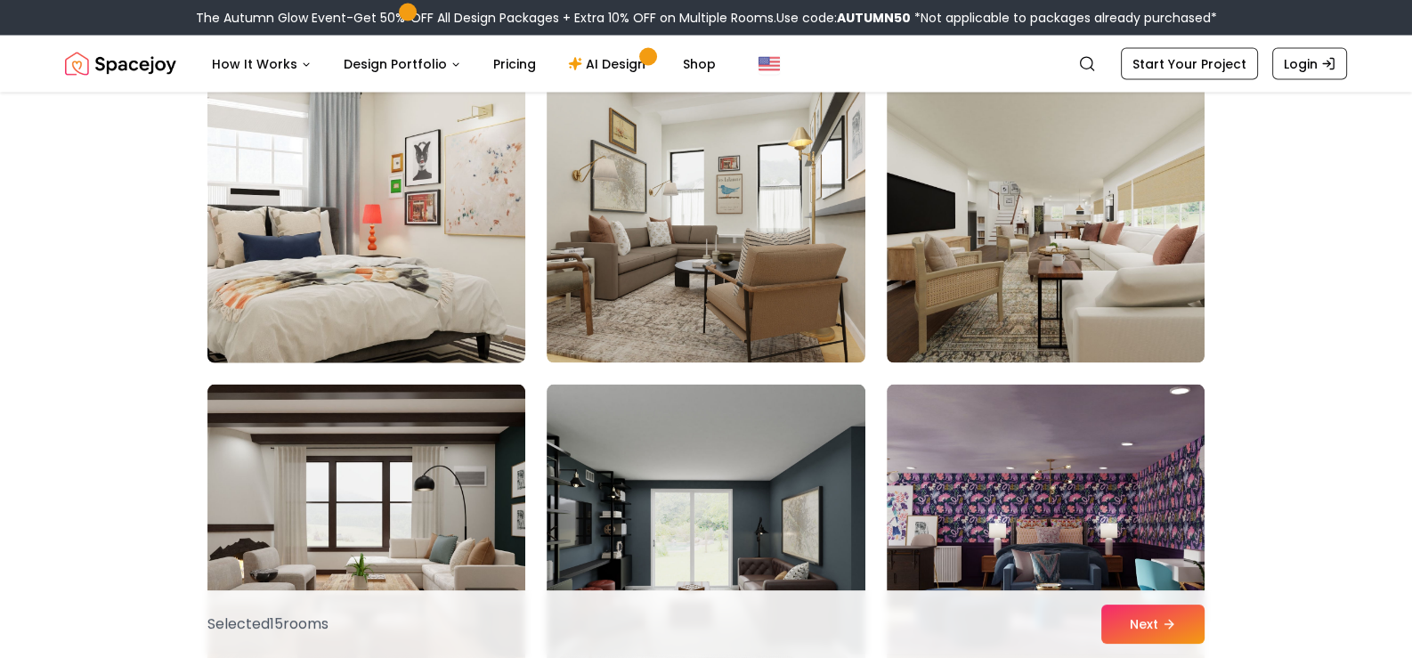
click at [320, 271] on img at bounding box center [366, 220] width 334 height 299
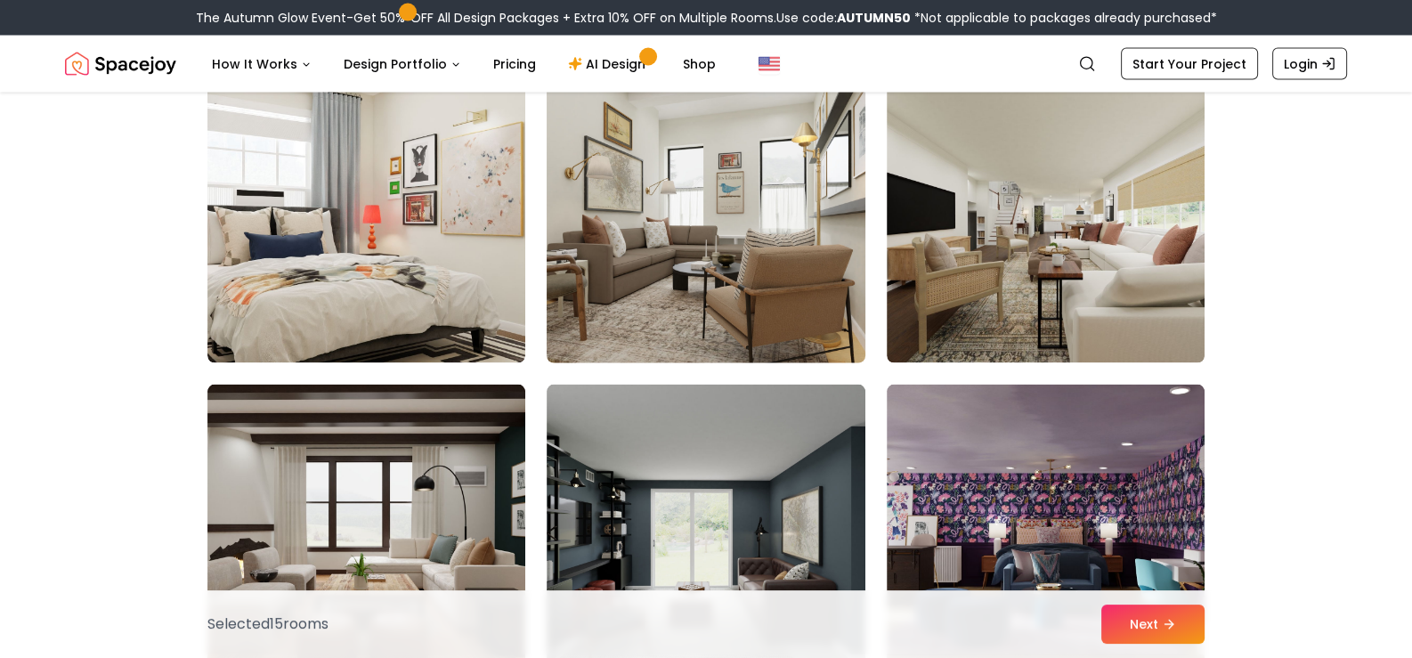
click at [632, 302] on img at bounding box center [706, 220] width 334 height 299
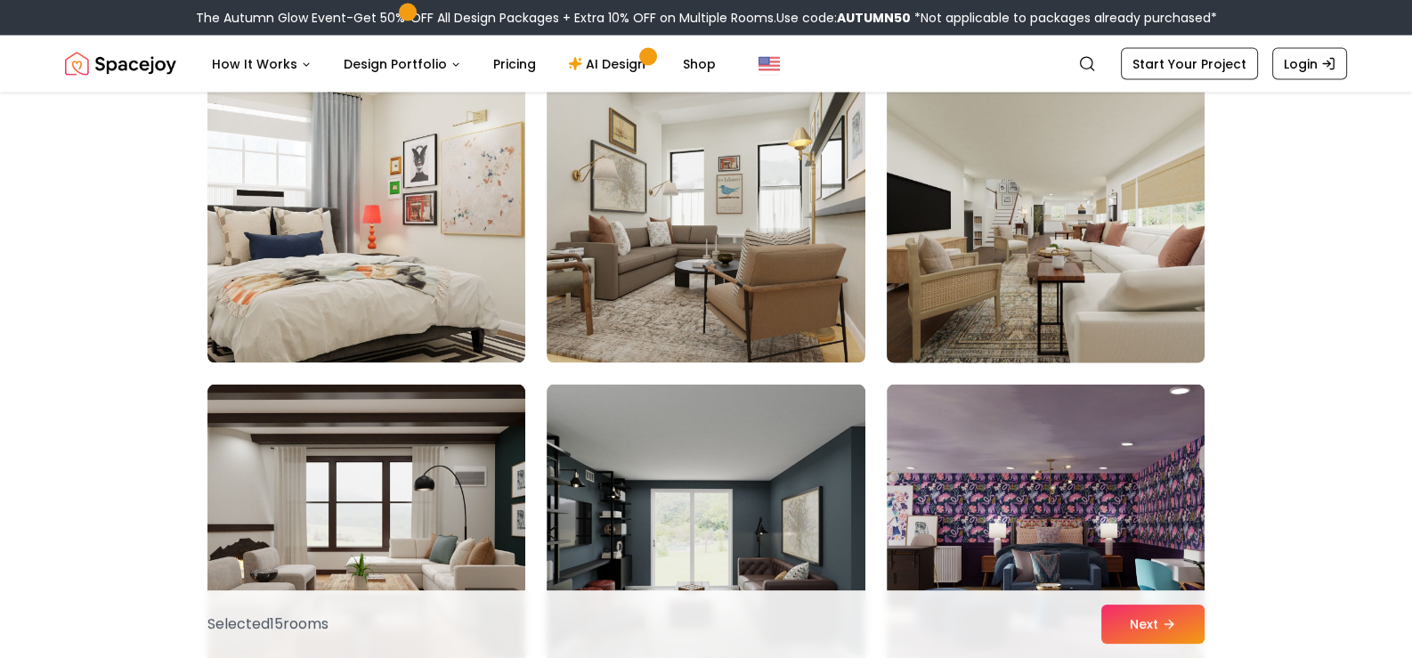
click at [1022, 252] on img at bounding box center [1046, 220] width 334 height 299
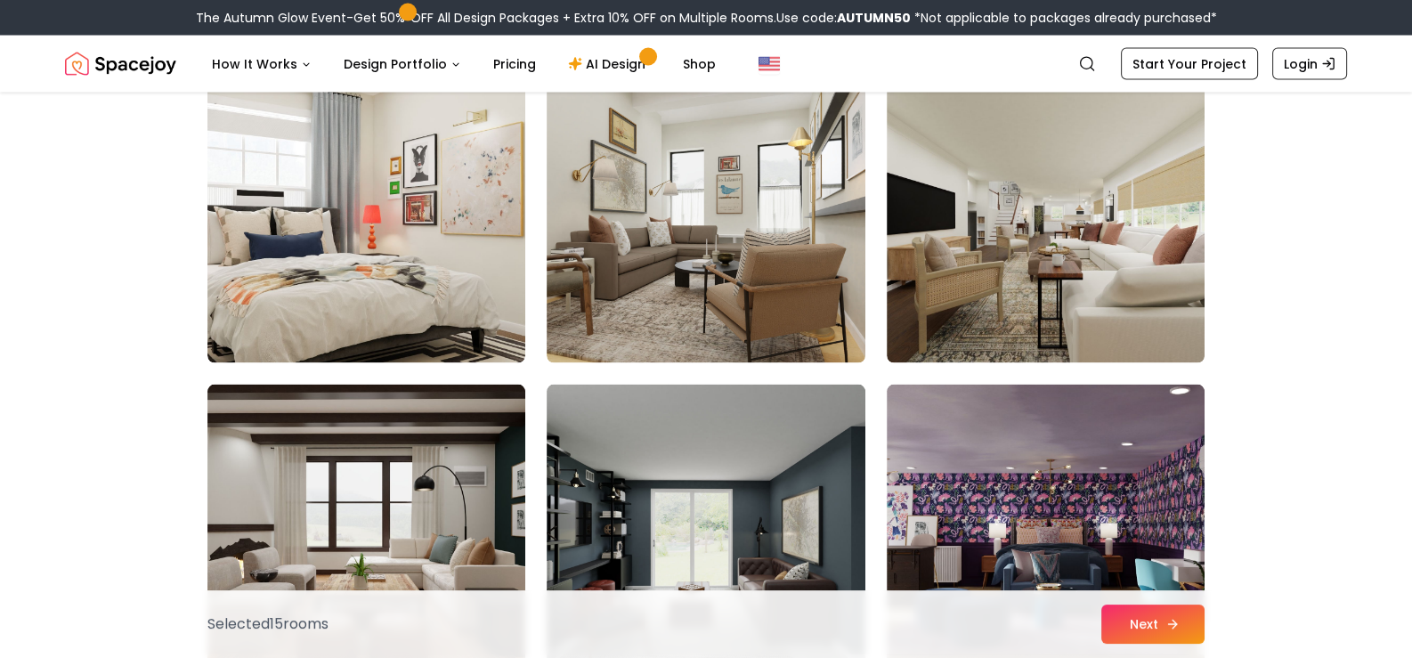
click at [1167, 624] on icon at bounding box center [1172, 624] width 14 height 14
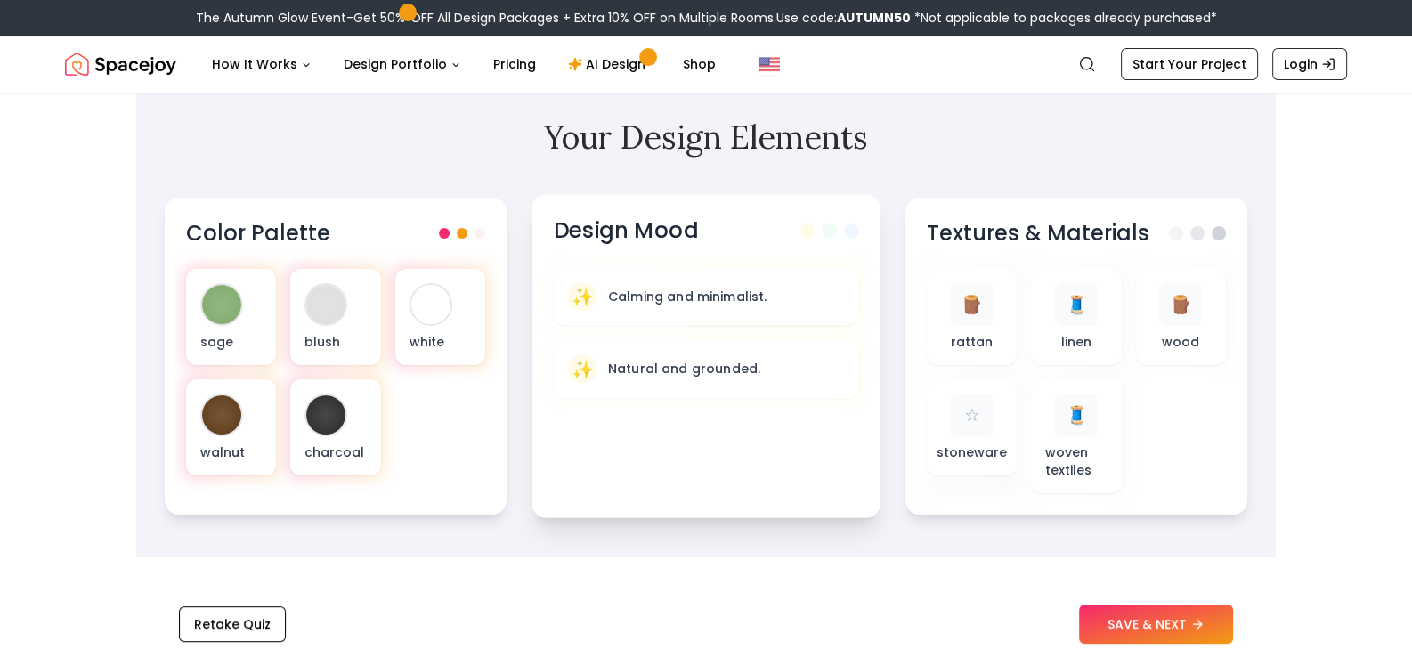
scroll to position [534, 0]
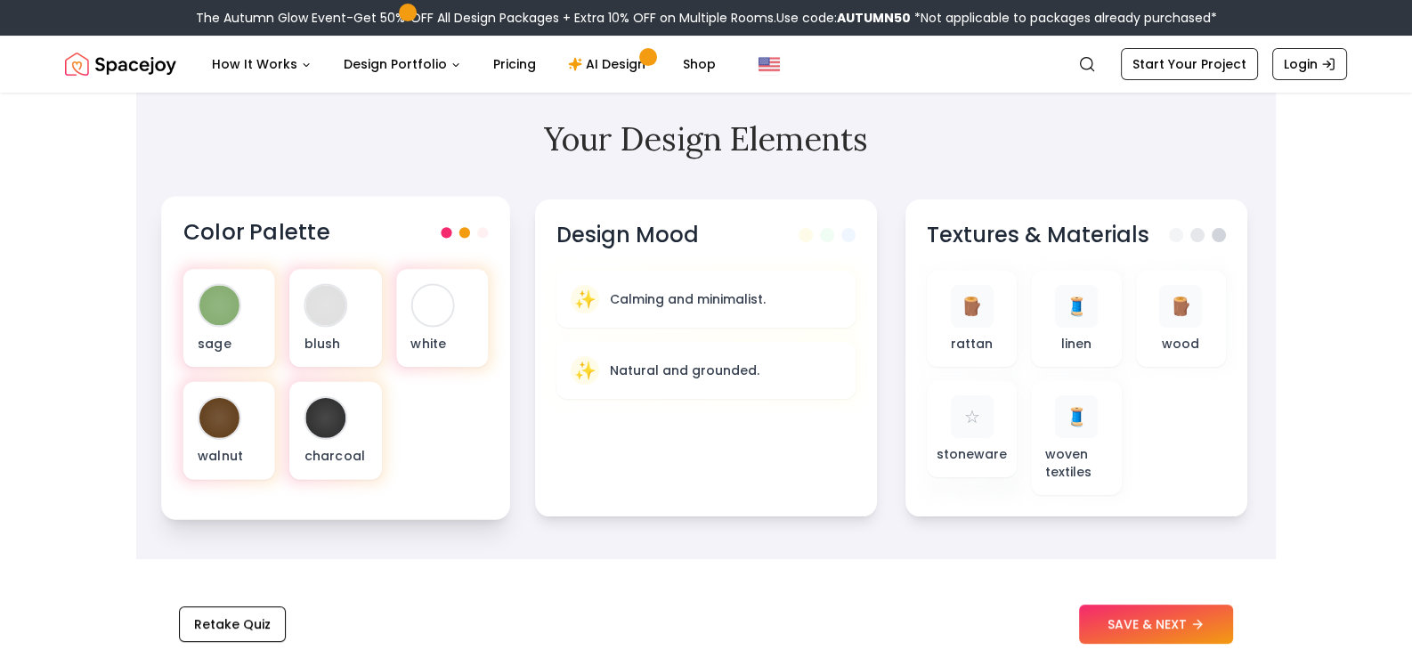
click at [481, 235] on span at bounding box center [482, 232] width 11 height 11
click at [351, 306] on div "blush" at bounding box center [335, 318] width 92 height 98
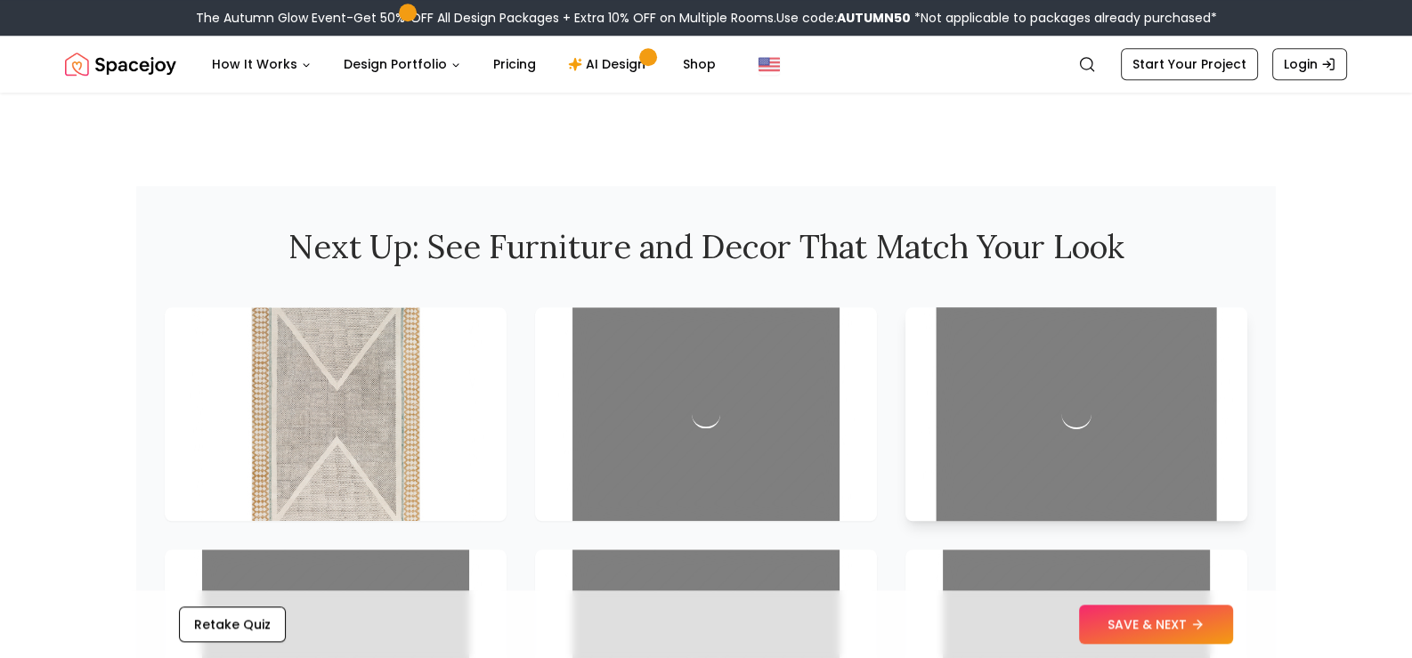
scroll to position [2403, 0]
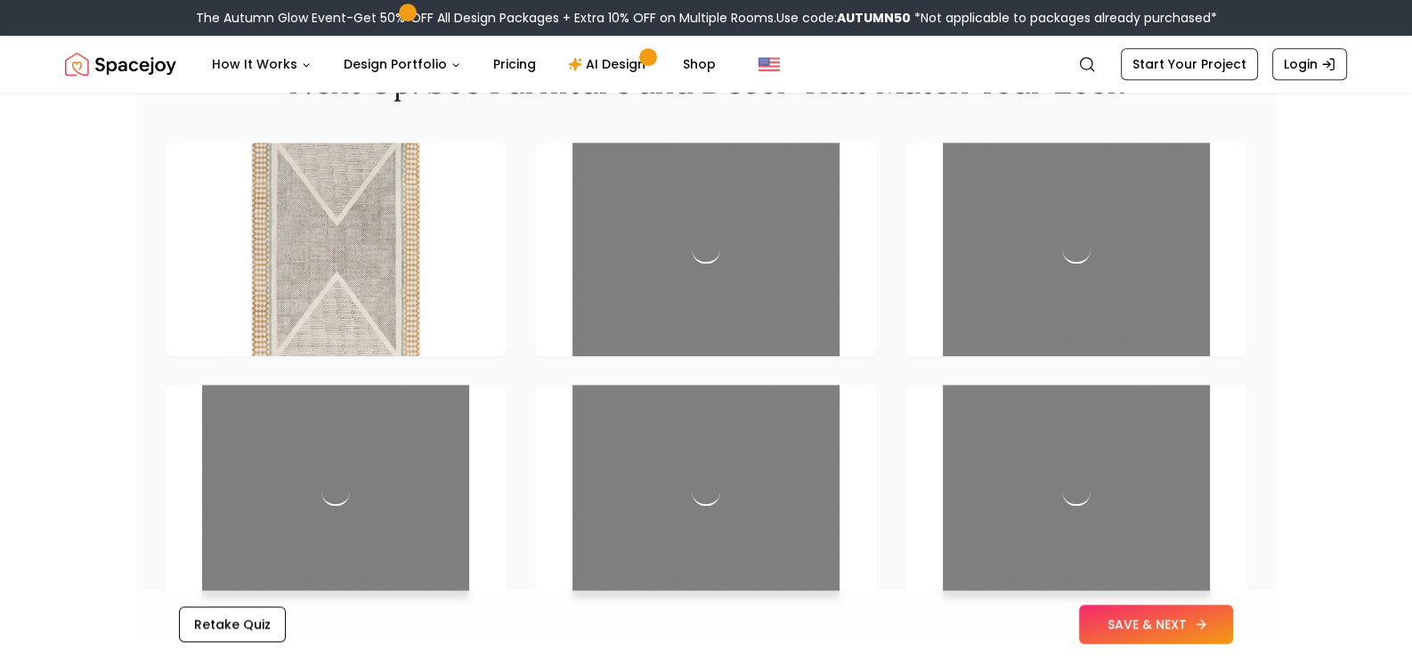
click at [1177, 631] on button "SAVE & NEXT" at bounding box center [1156, 623] width 154 height 39
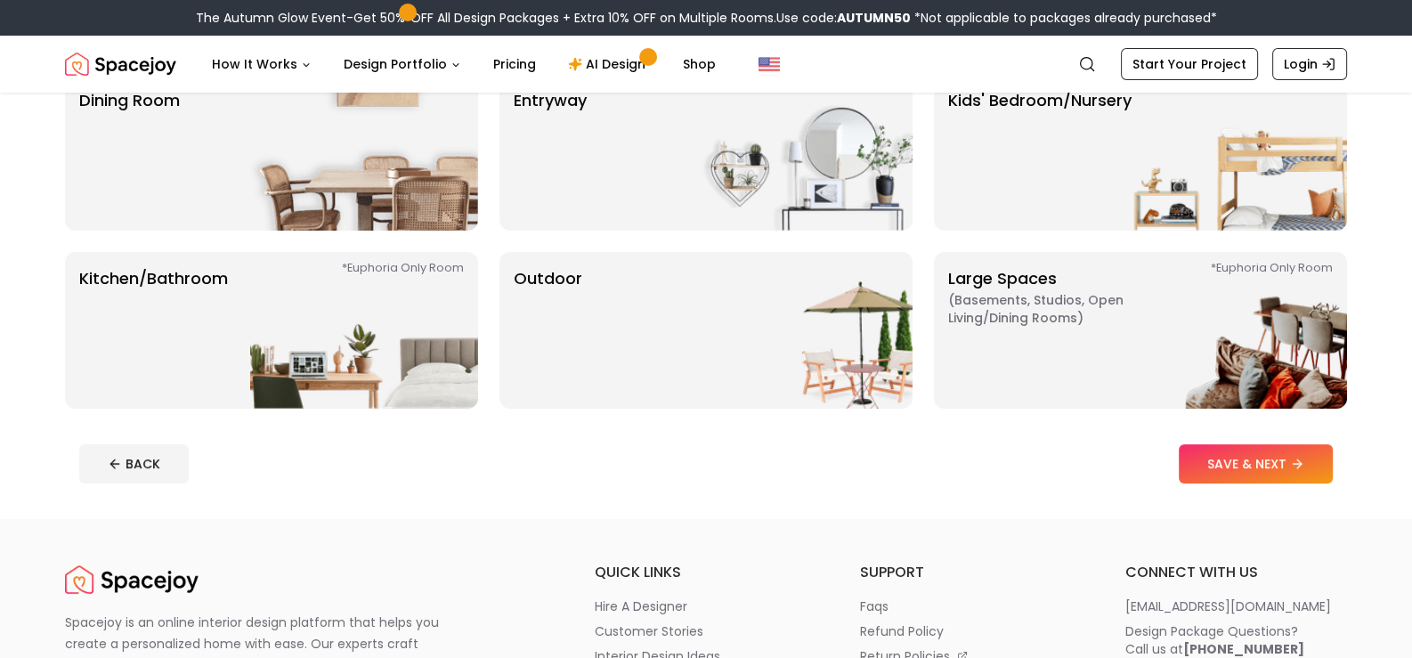
scroll to position [355, 0]
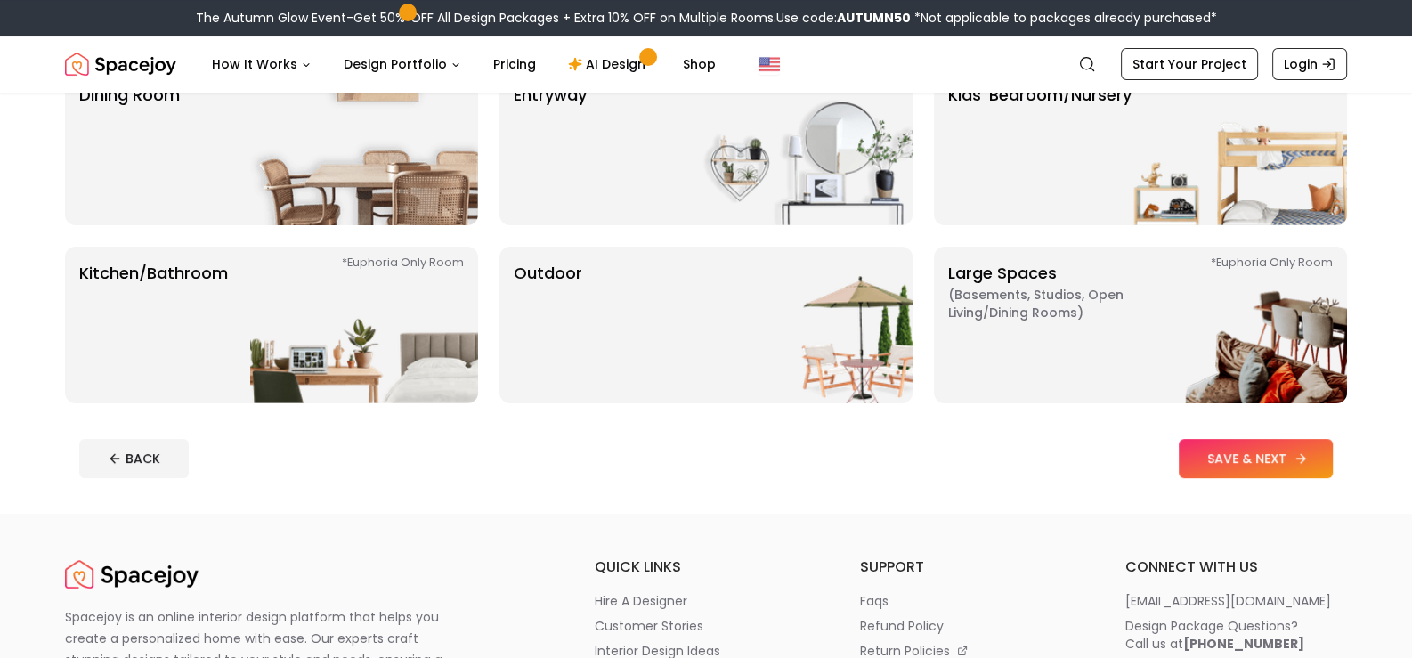
click at [1234, 466] on button "SAVE & NEXT" at bounding box center [1256, 458] width 154 height 39
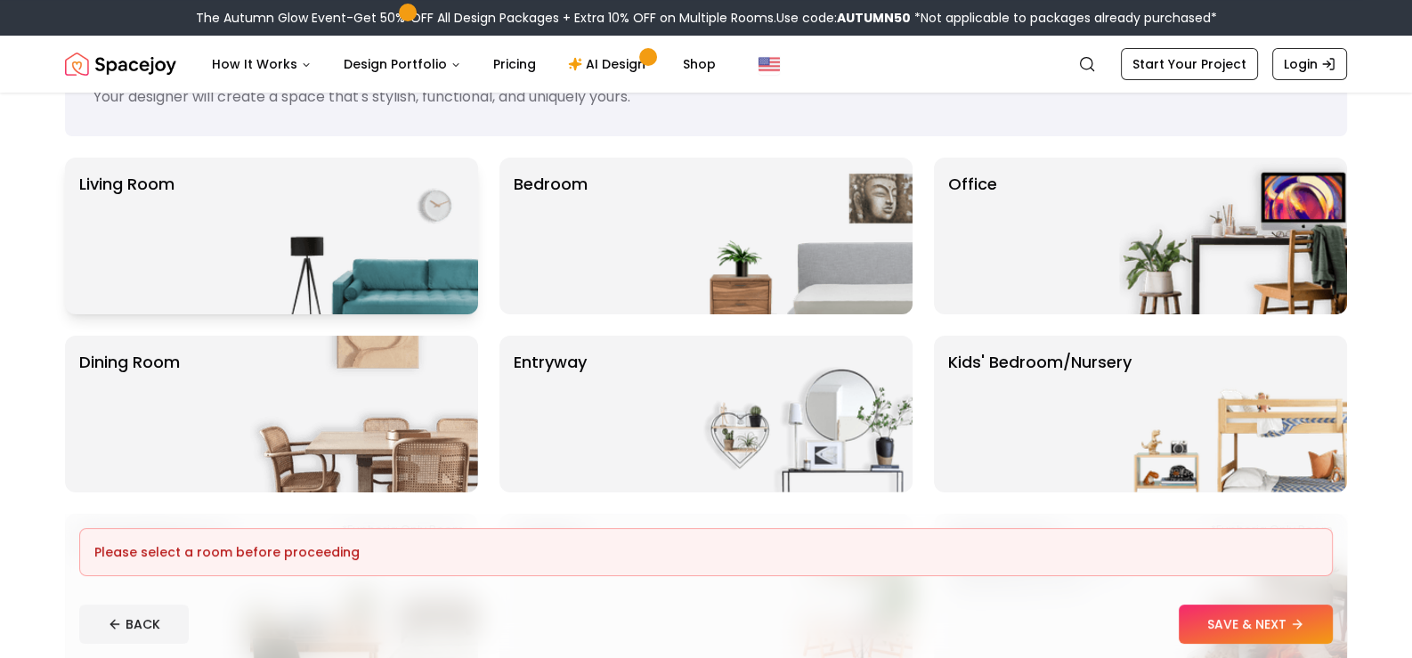
scroll to position [0, 0]
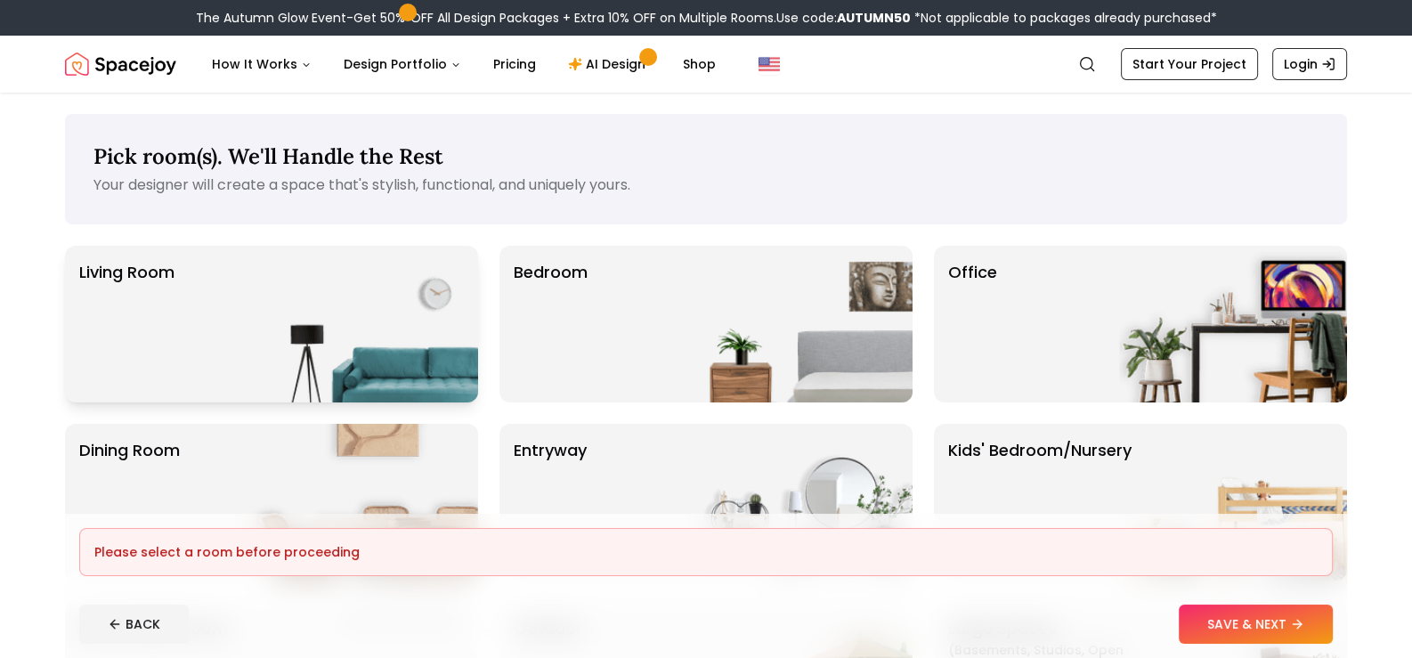
click at [266, 284] on img at bounding box center [364, 324] width 228 height 157
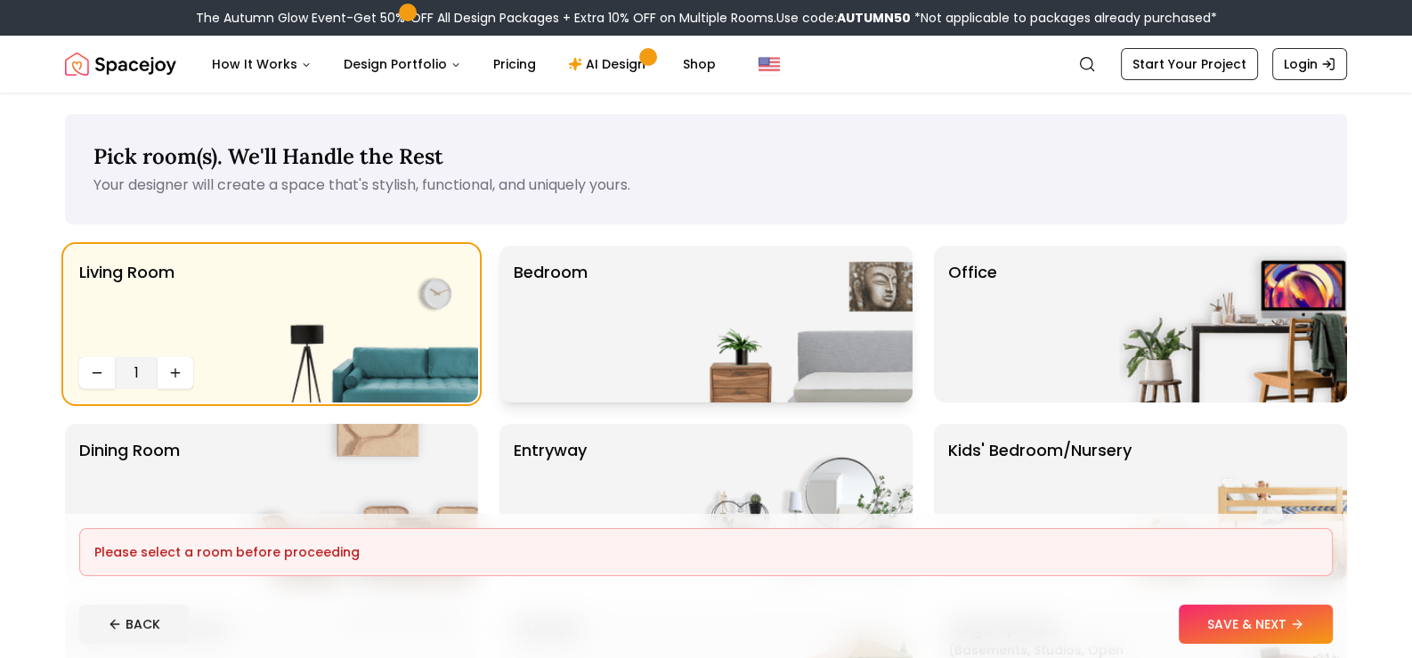
click at [659, 312] on div "Bedroom" at bounding box center [705, 324] width 413 height 157
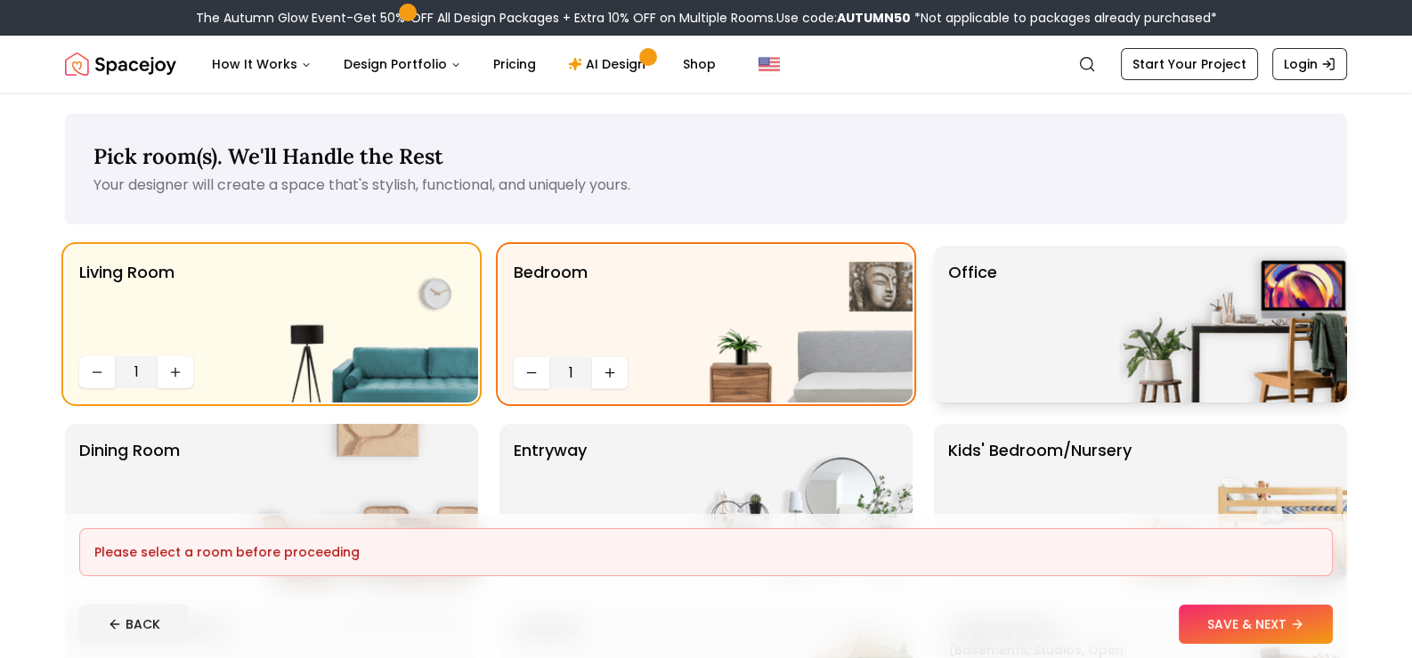
click at [1028, 285] on div "Office" at bounding box center [1140, 324] width 413 height 157
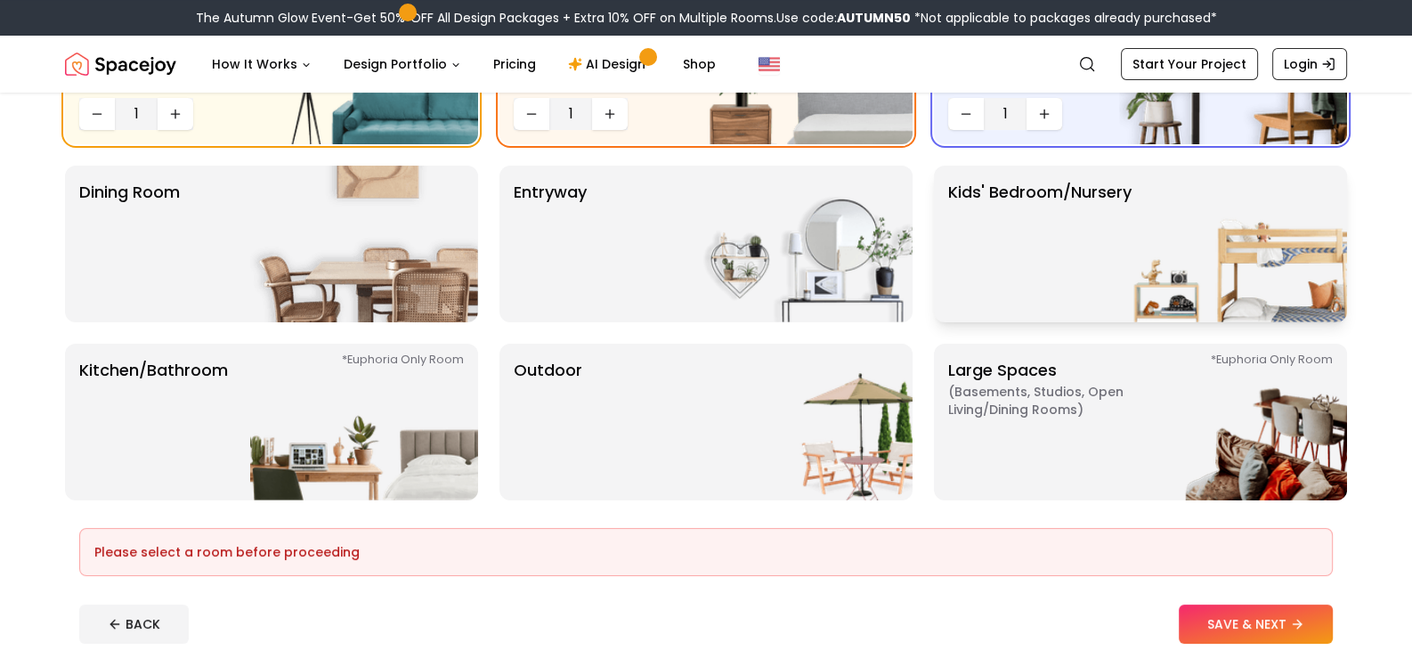
scroll to position [267, 0]
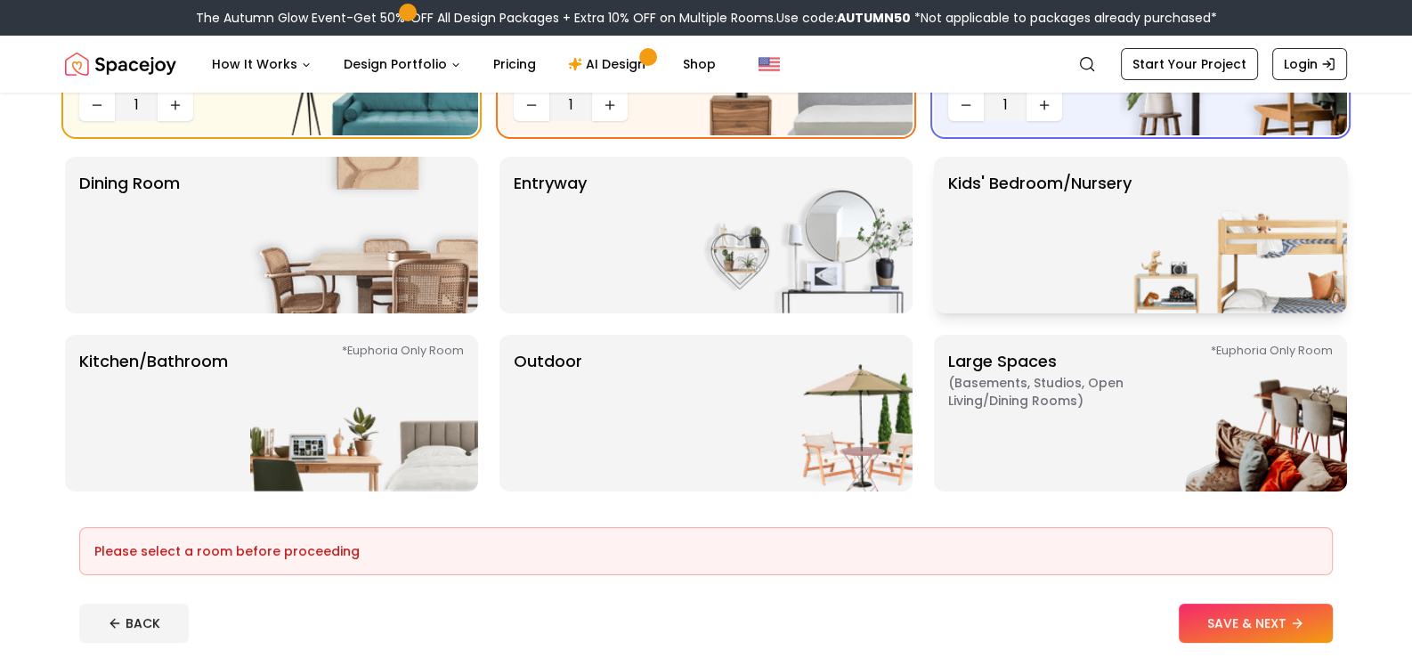
click at [975, 204] on p "Kids' Bedroom/Nursery" at bounding box center [1039, 235] width 183 height 128
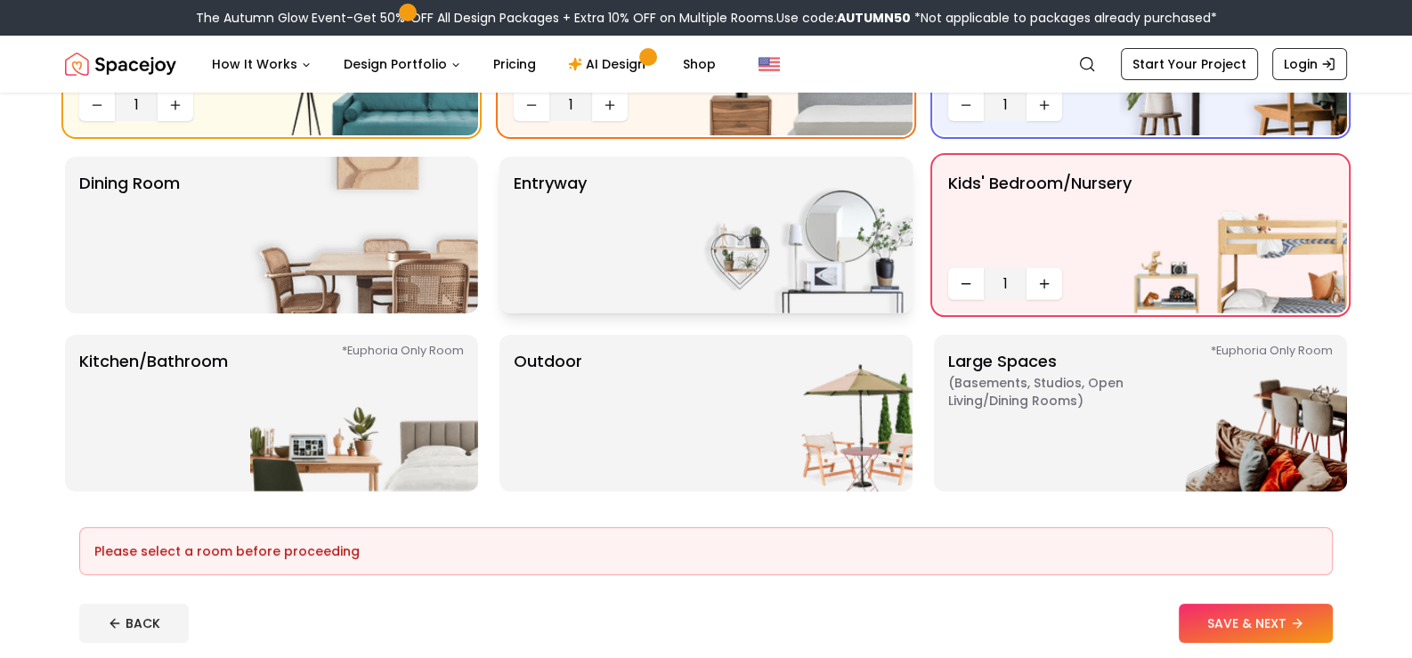
click at [797, 194] on img at bounding box center [798, 235] width 228 height 157
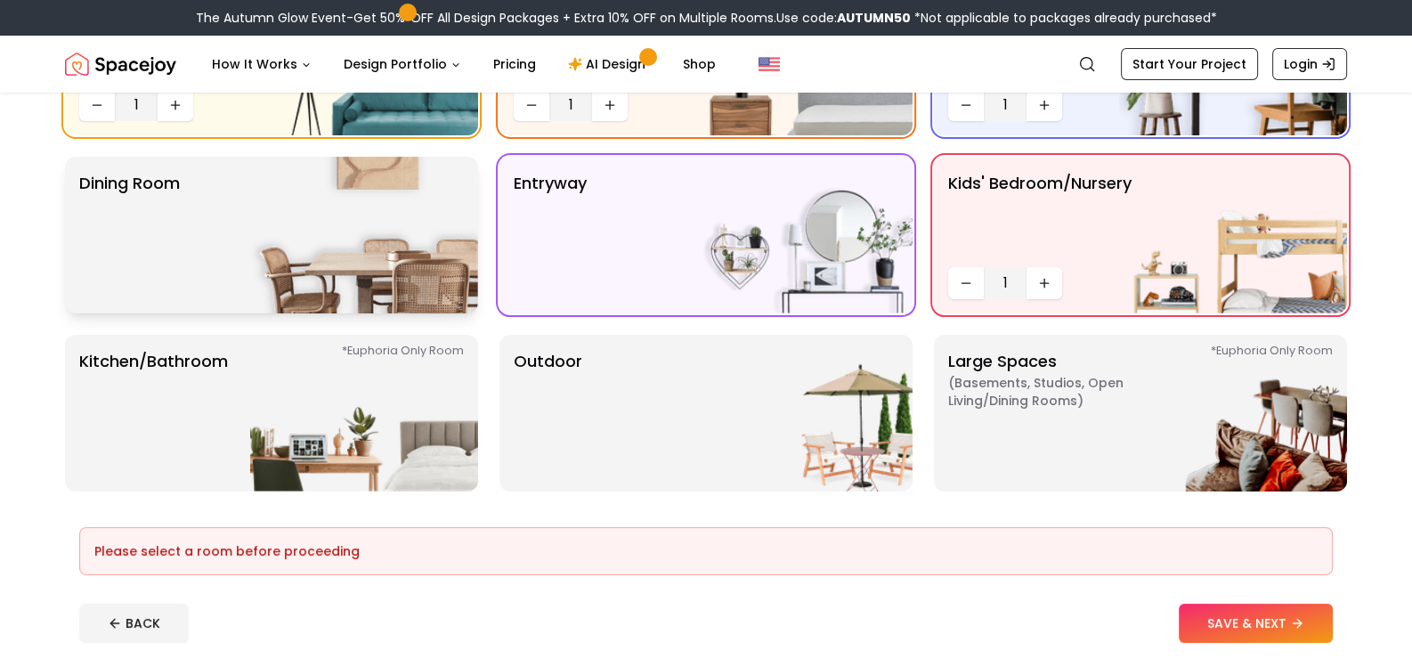
click at [248, 188] on div "Dining Room" at bounding box center [271, 235] width 413 height 157
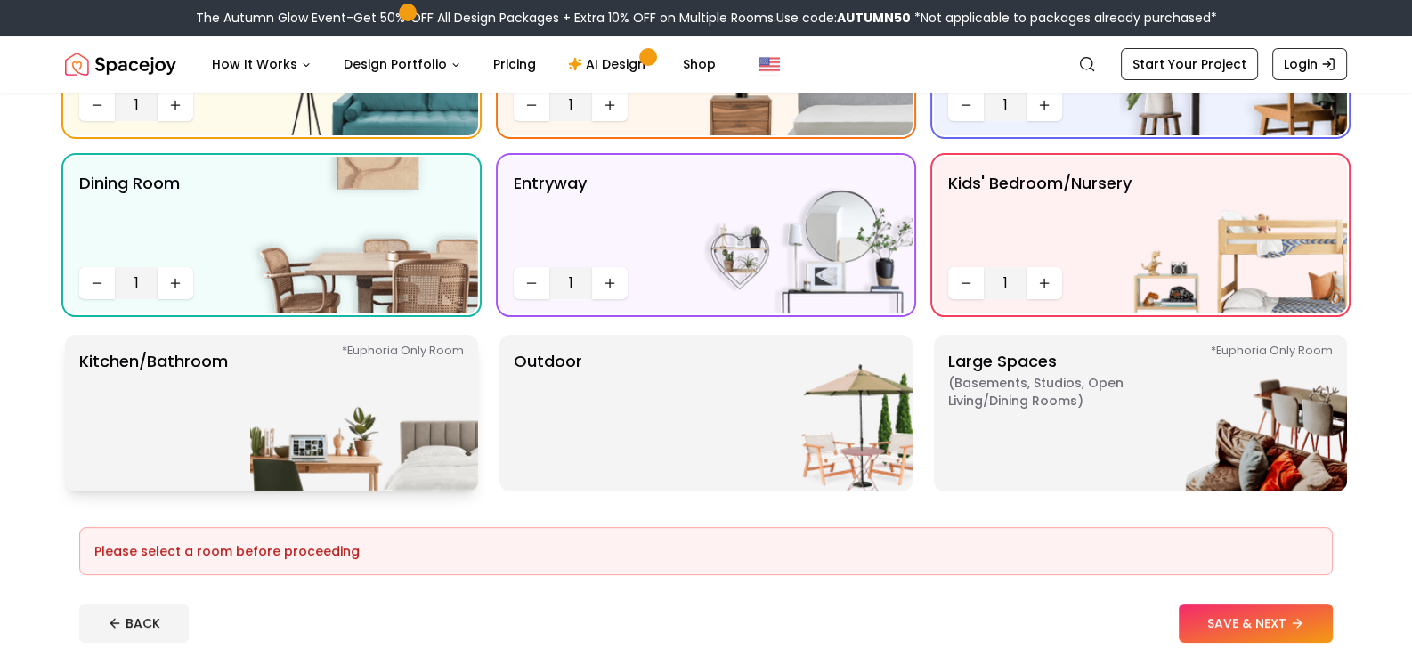
click at [247, 367] on div "*Euphoria Only Room Kitchen/Bathroom *Euphoria Only Room" at bounding box center [271, 413] width 413 height 157
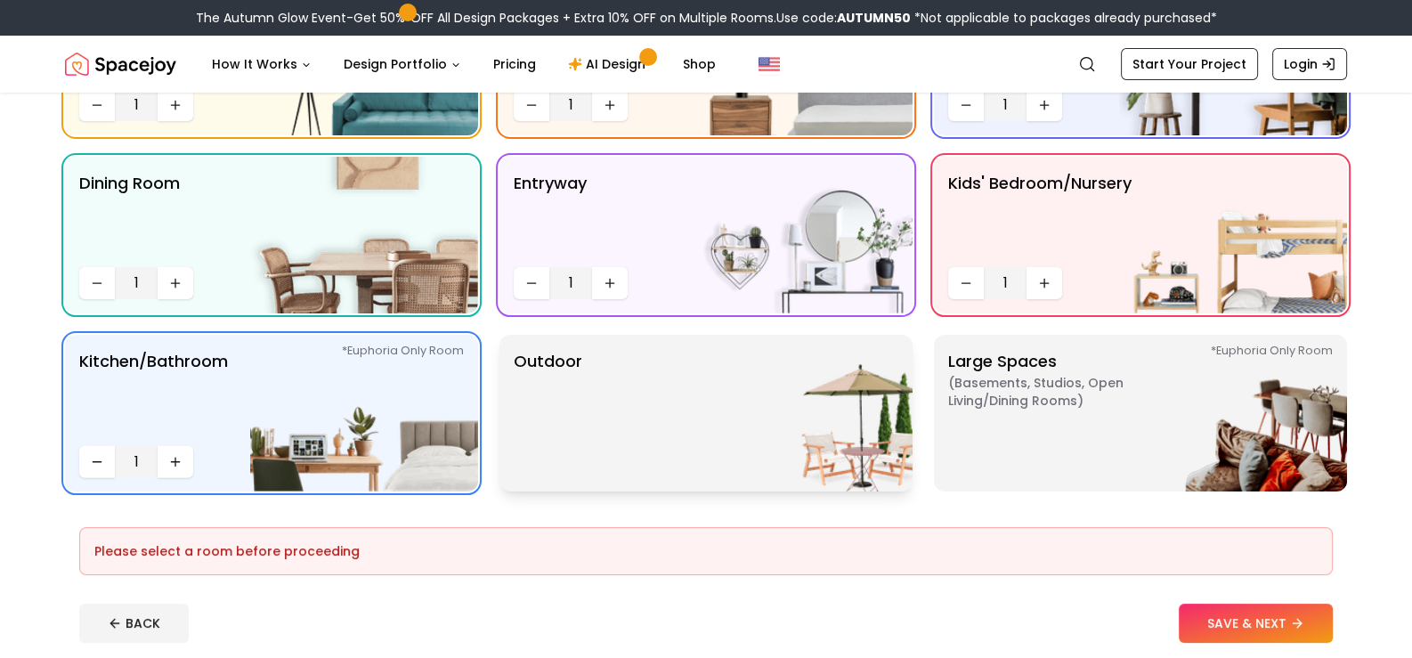
click at [729, 377] on img at bounding box center [798, 413] width 228 height 157
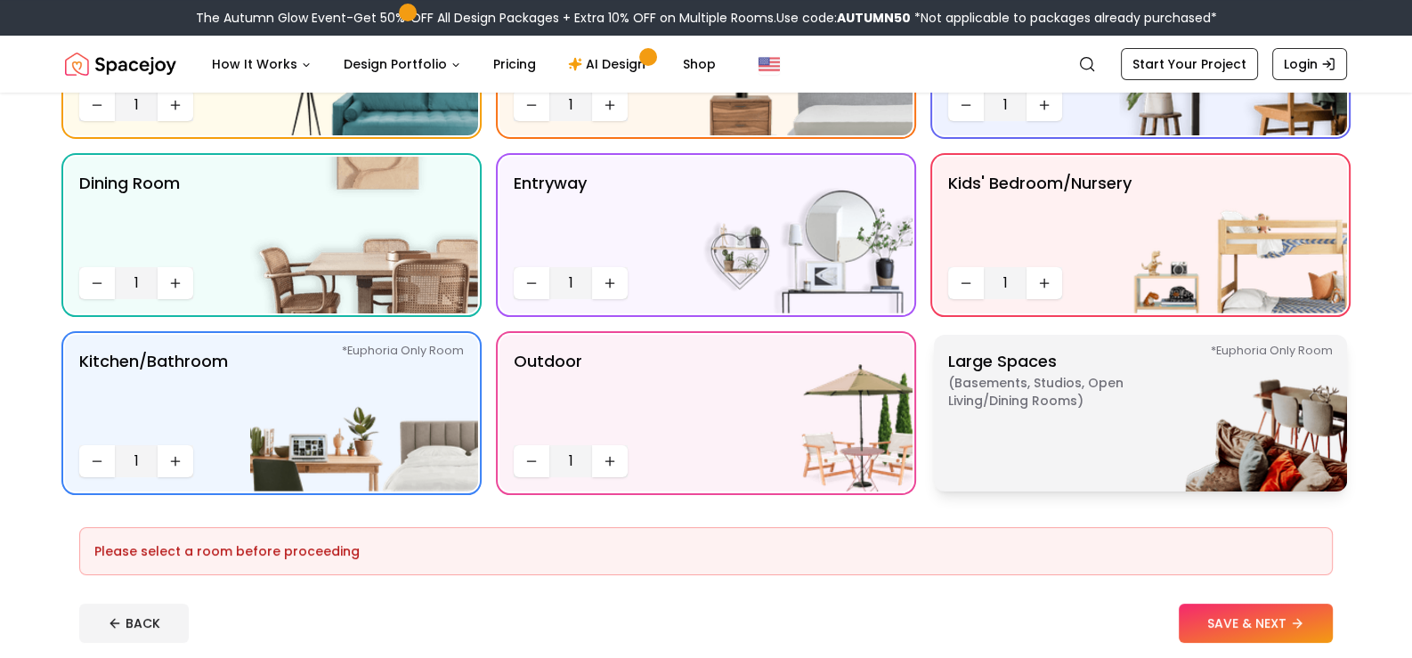
click at [1066, 379] on span "( Basements, Studios, Open living/dining rooms )" at bounding box center [1059, 392] width 223 height 36
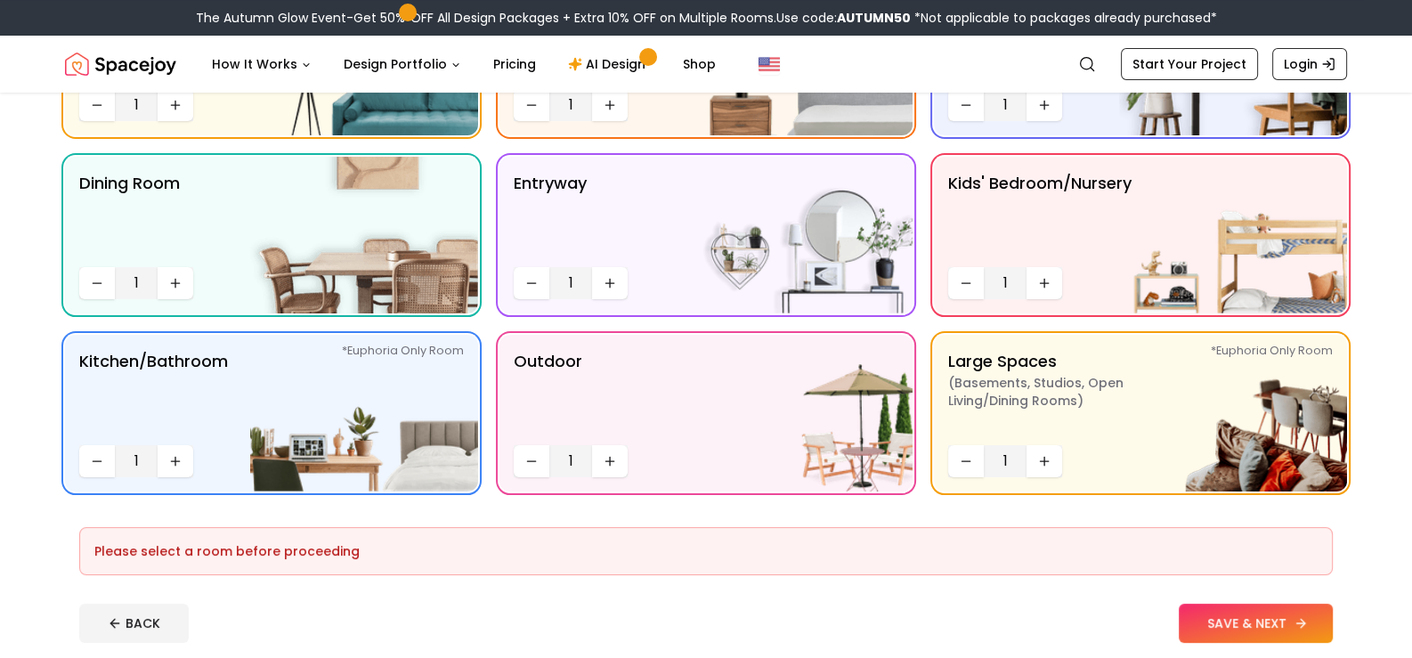
click at [1262, 628] on button "SAVE & NEXT" at bounding box center [1256, 622] width 154 height 39
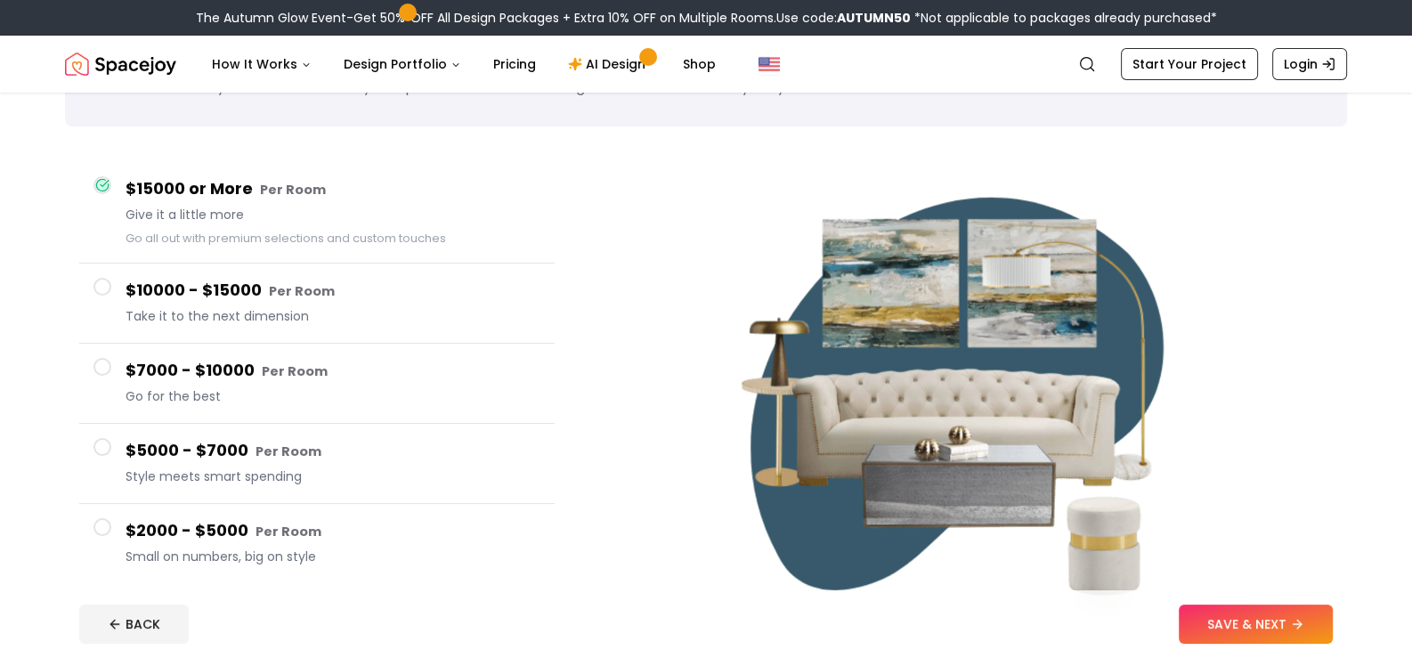
scroll to position [177, 0]
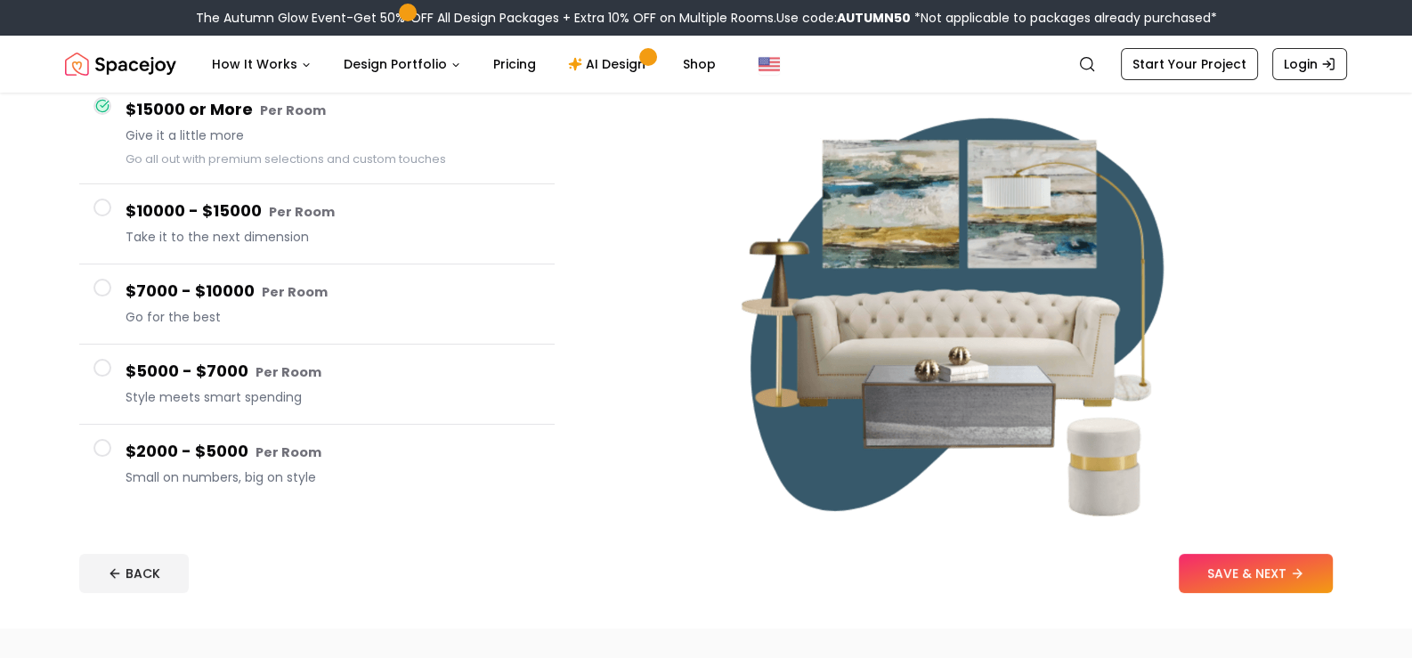
click at [368, 465] on h4 "$2000 - $5000 Per Room" at bounding box center [333, 452] width 415 height 26
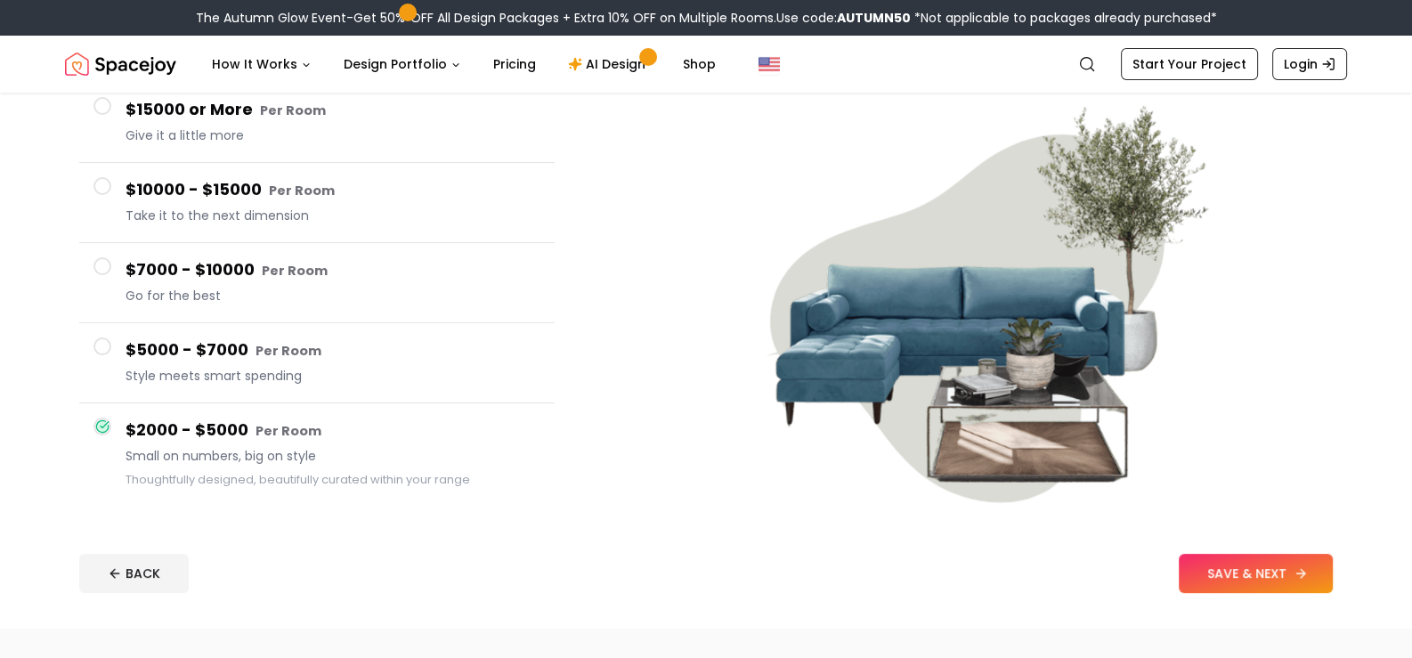
click at [1261, 584] on button "SAVE & NEXT" at bounding box center [1256, 573] width 154 height 39
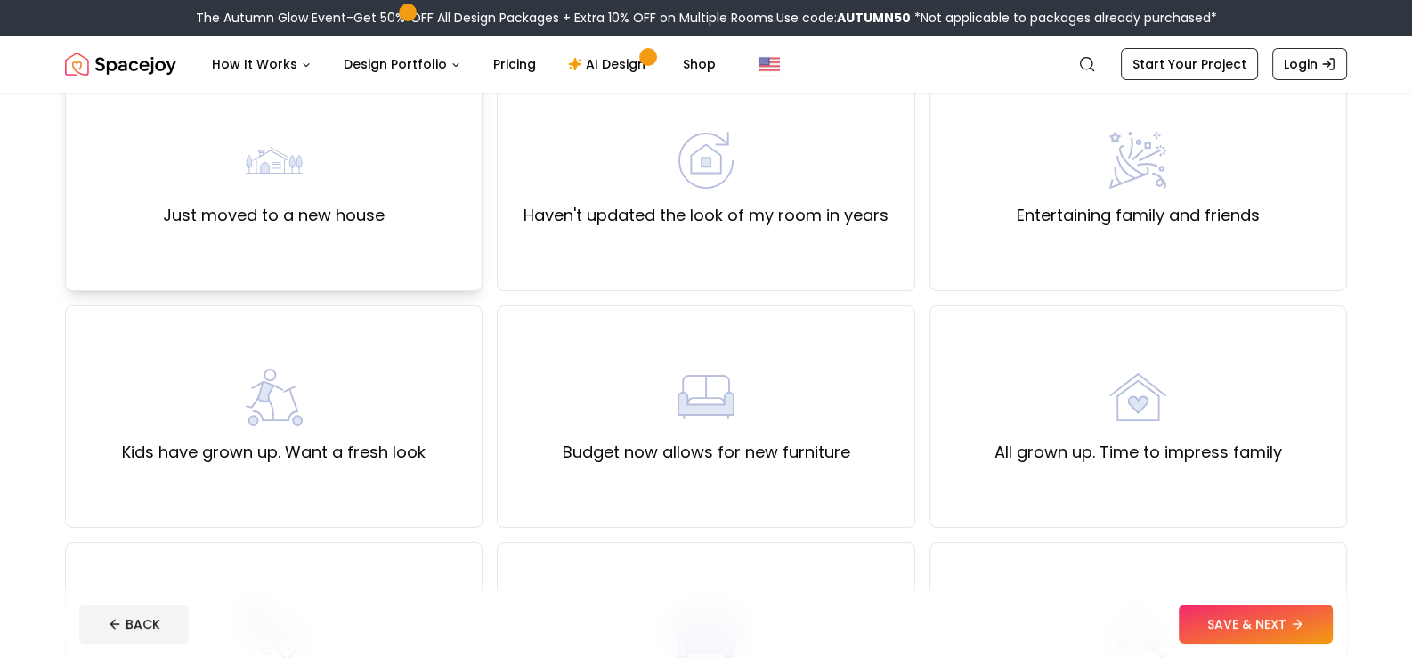
scroll to position [177, 0]
click at [659, 243] on div "Haven't updated the look of my room in years" at bounding box center [705, 180] width 417 height 223
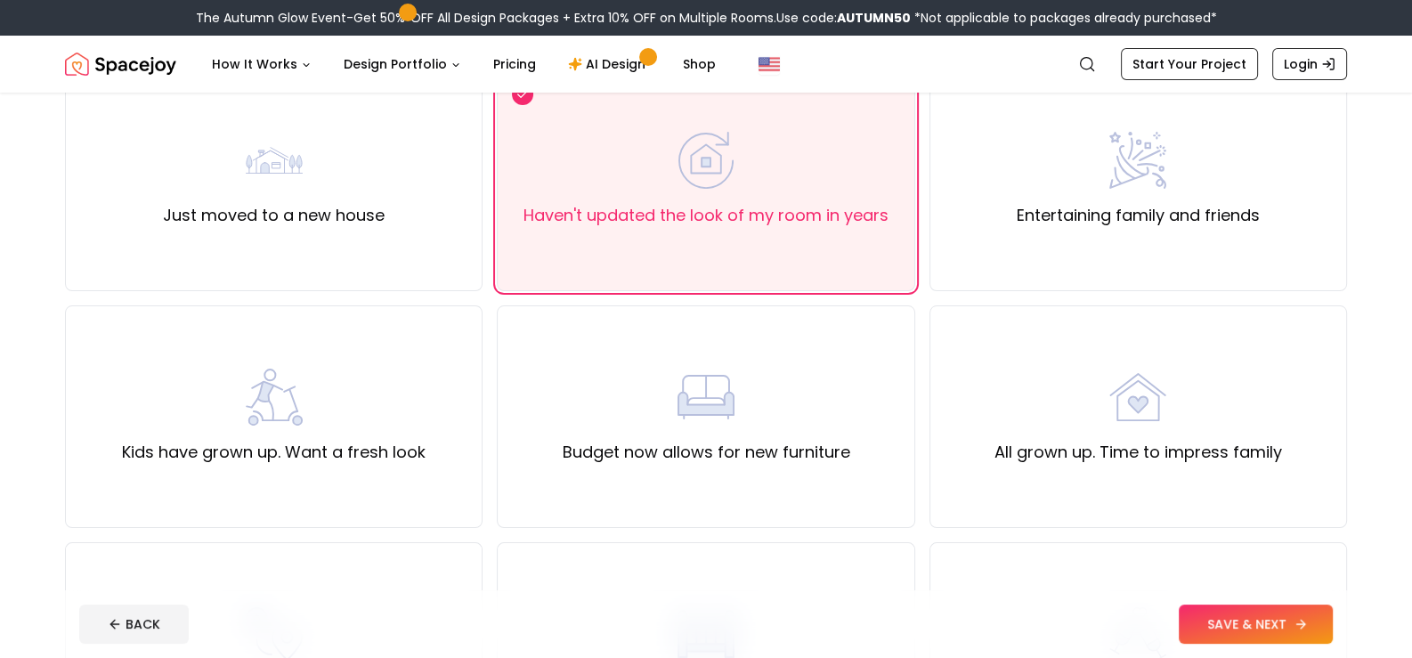
click at [1192, 622] on button "SAVE & NEXT" at bounding box center [1256, 623] width 154 height 39
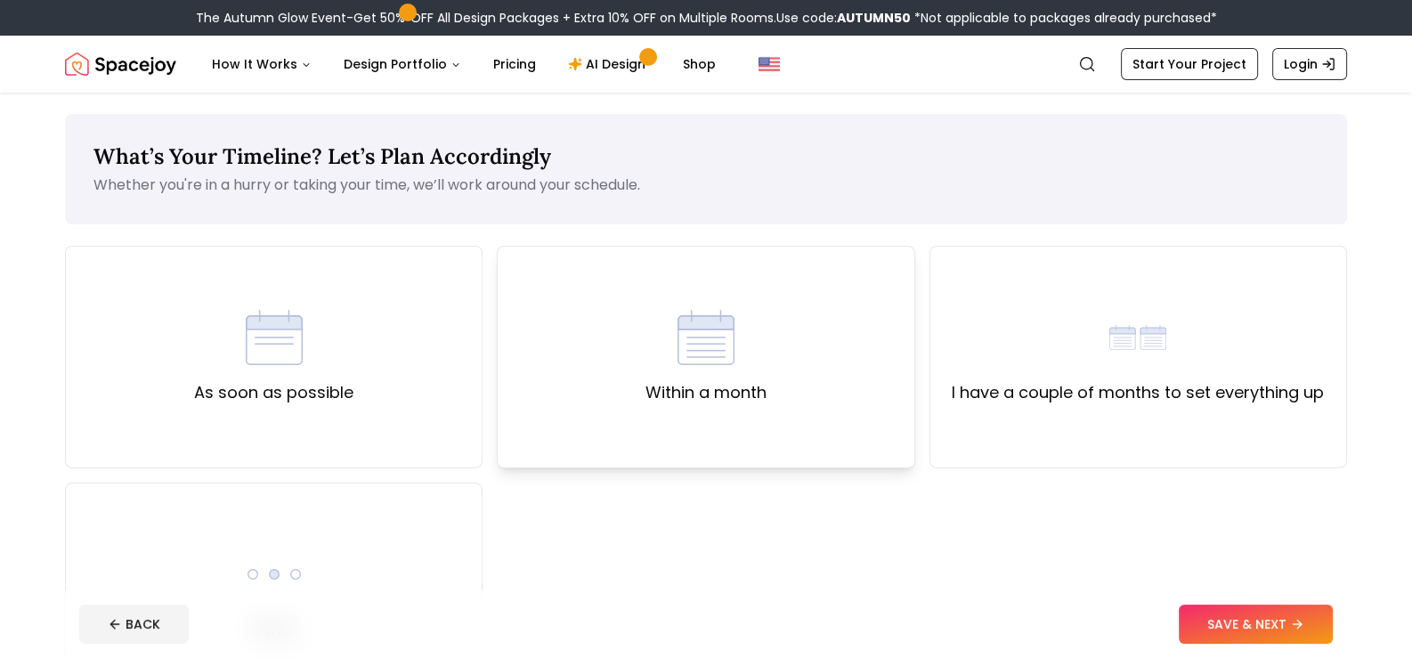
click at [725, 345] on img at bounding box center [705, 337] width 57 height 57
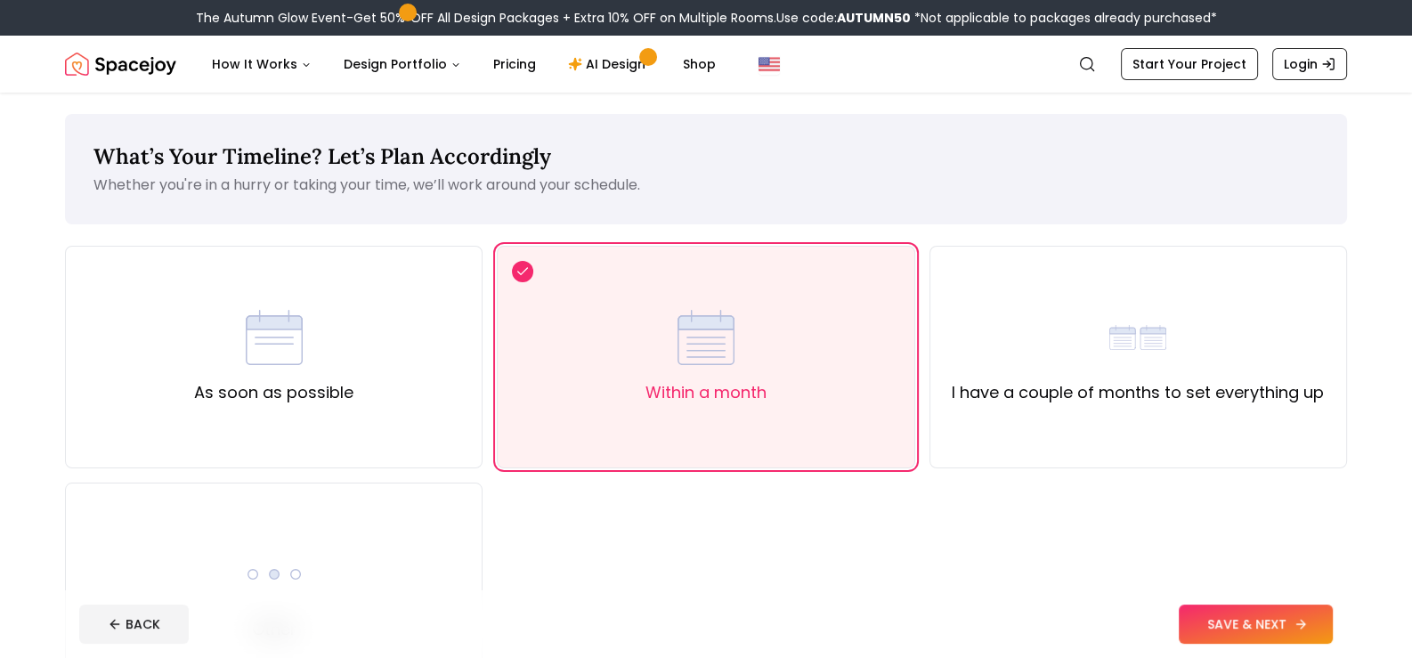
click at [1305, 631] on button "SAVE & NEXT" at bounding box center [1256, 623] width 154 height 39
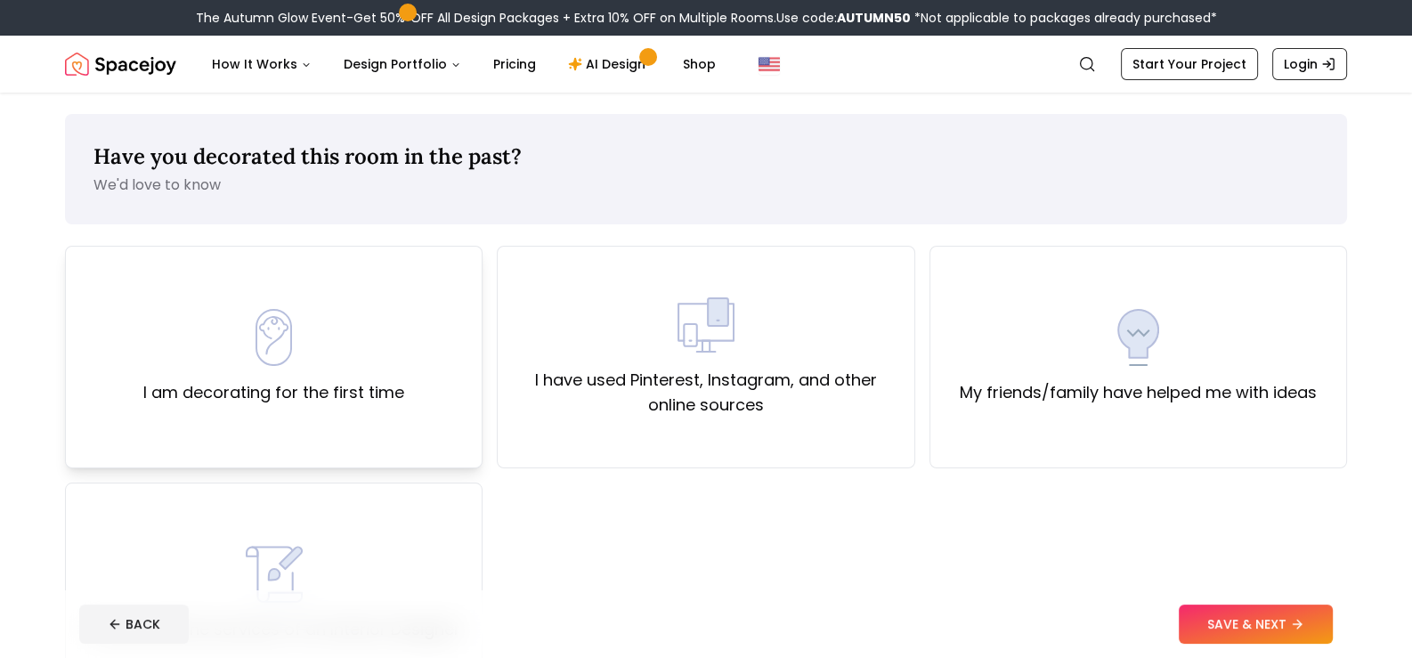
click at [269, 377] on div "I am decorating for the first time" at bounding box center [273, 357] width 261 height 96
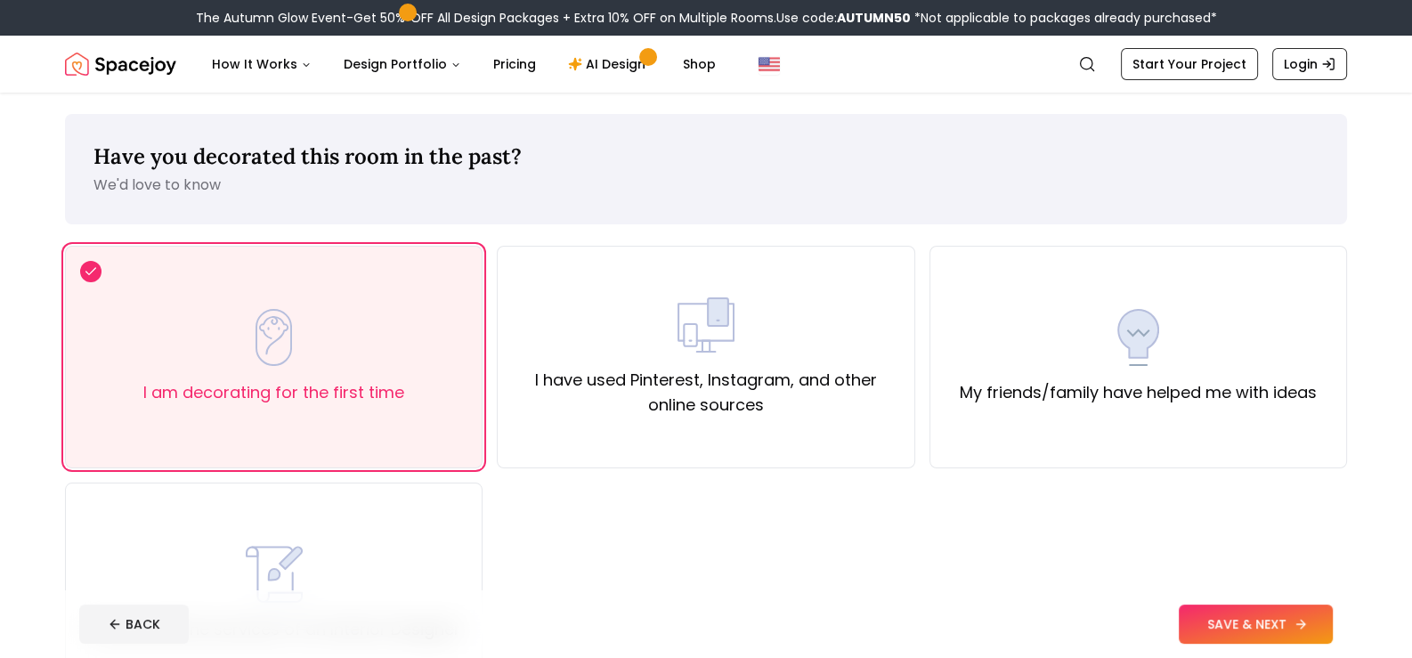
click at [1295, 621] on icon at bounding box center [1300, 624] width 14 height 14
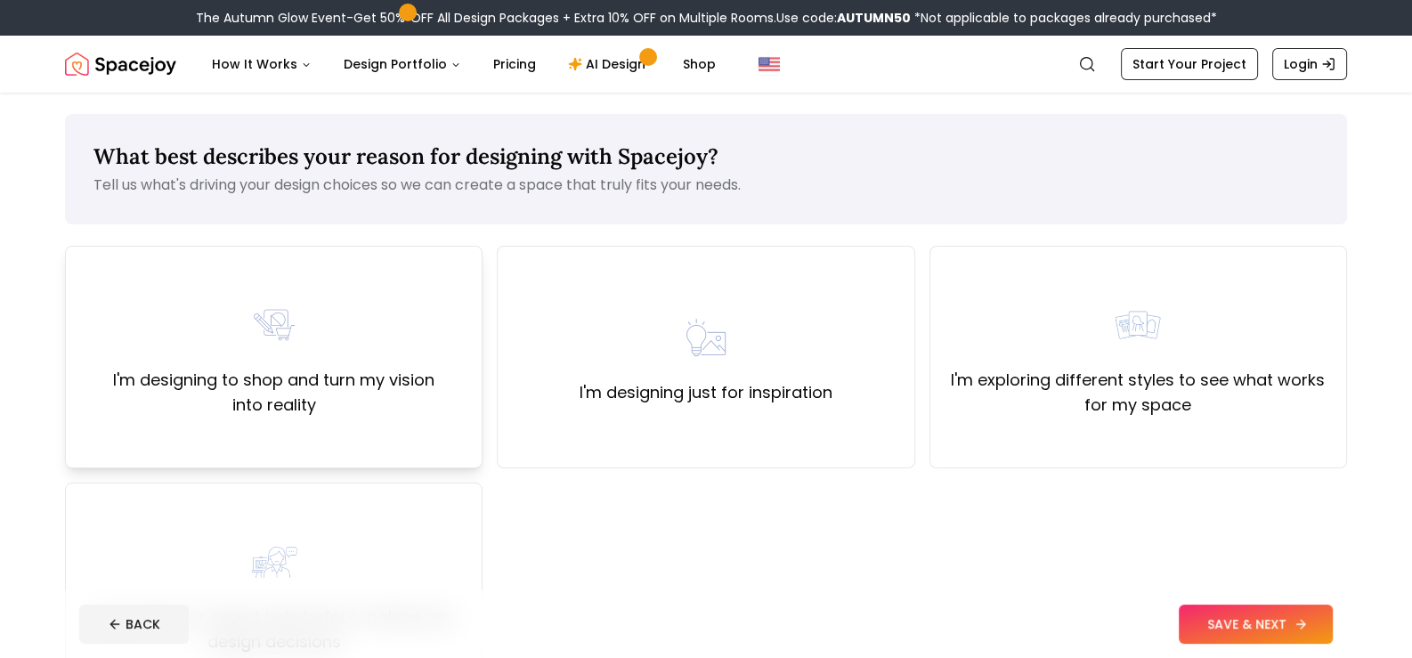
click at [222, 385] on label "I'm designing to shop and turn my vision into reality" at bounding box center [273, 393] width 387 height 50
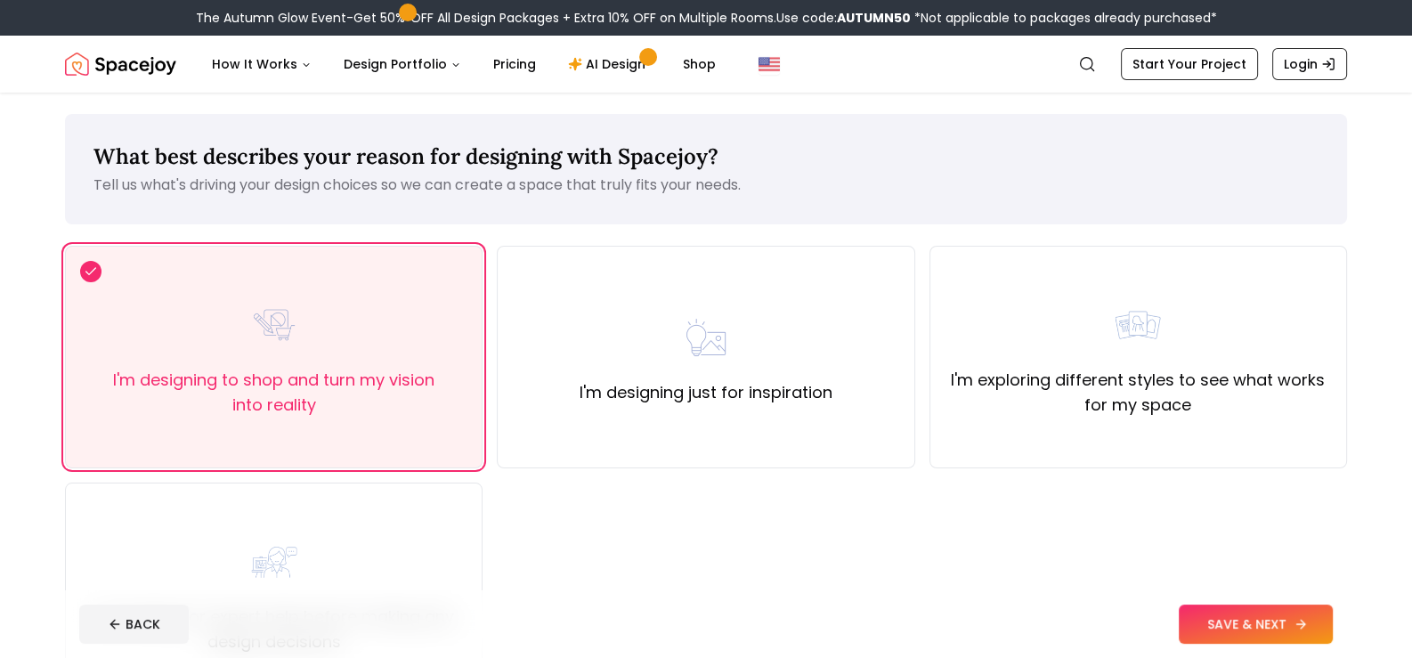
click at [1245, 610] on button "SAVE & NEXT" at bounding box center [1256, 623] width 154 height 39
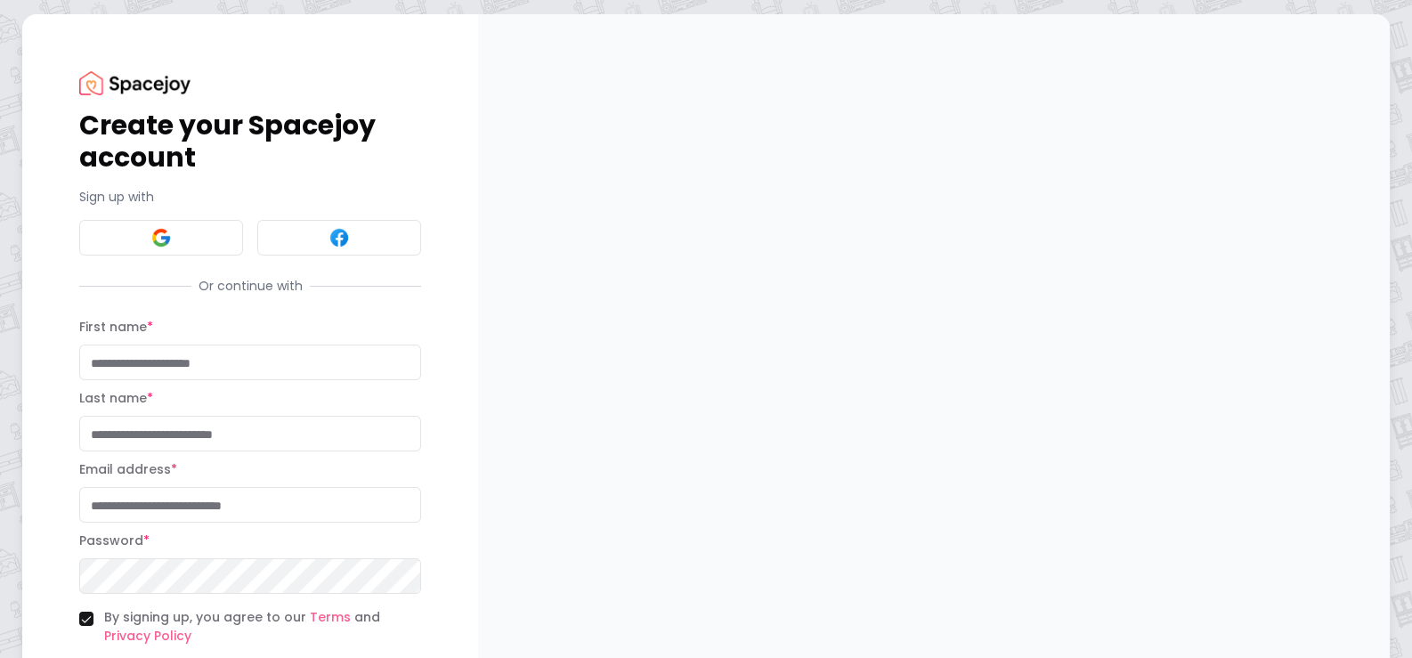
scroll to position [140, 0]
